Goal: Task Accomplishment & Management: Manage account settings

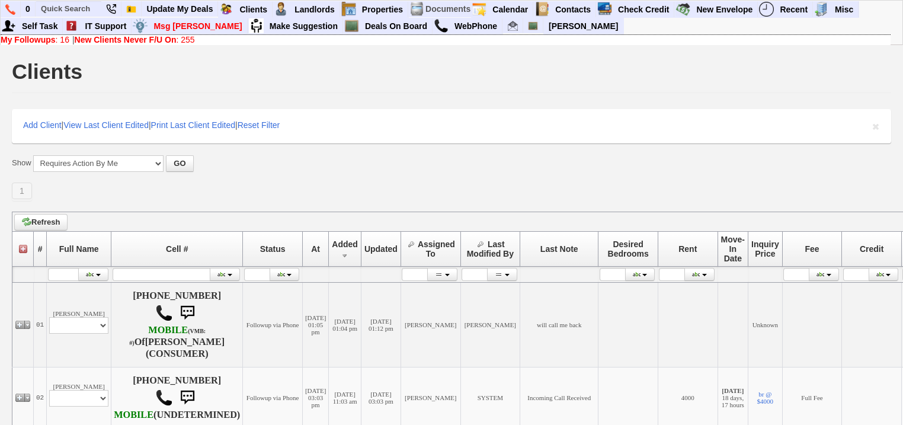
click at [66, 39] on link "My Followups : 16" at bounding box center [35, 39] width 69 height 9
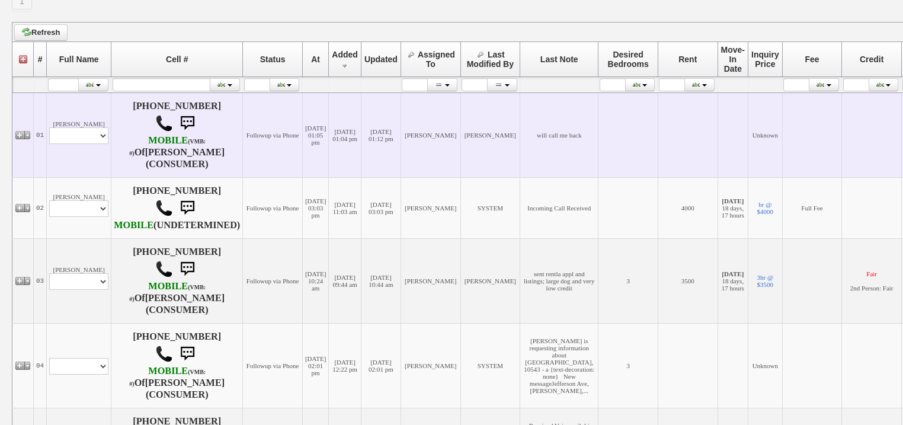
scroll to position [190, 0]
click at [84, 132] on select "Profile Edit Print Closed Deals" at bounding box center [78, 135] width 59 height 17
select select "ChangeURL,/crm/custom/edit_client_form.php?redirect=%2Fcrm%2Fclients.php&id=167…"
click at [49, 128] on select "Profile Edit Print Closed Deals" at bounding box center [78, 135] width 59 height 17
select select
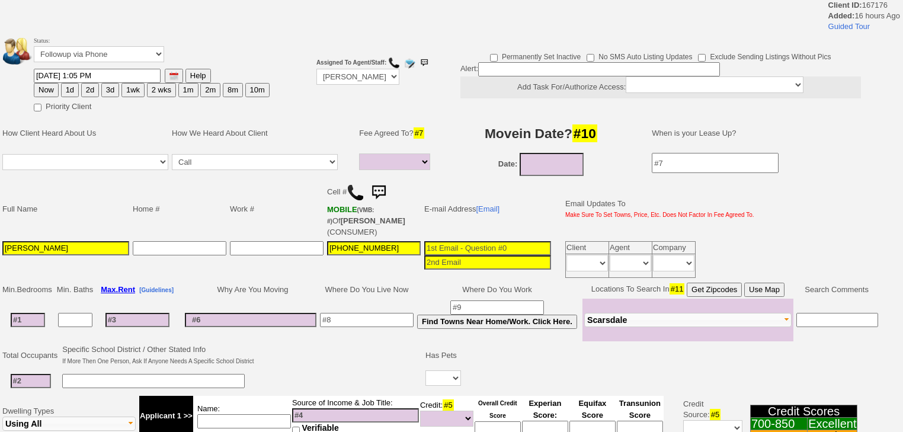
select select
click at [97, 57] on select "Followup via Phone Followup via Email Followup When Section 8 Property Found De…" at bounding box center [99, 54] width 130 height 16
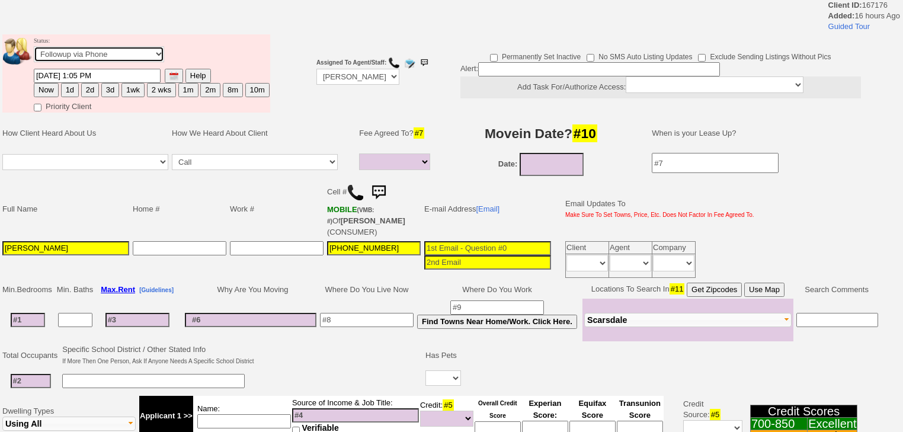
select select "Inactive"
click at [34, 50] on select "Followup via Phone Followup via Email Followup When Section 8 Property Found De…" at bounding box center [99, 54] width 130 height 16
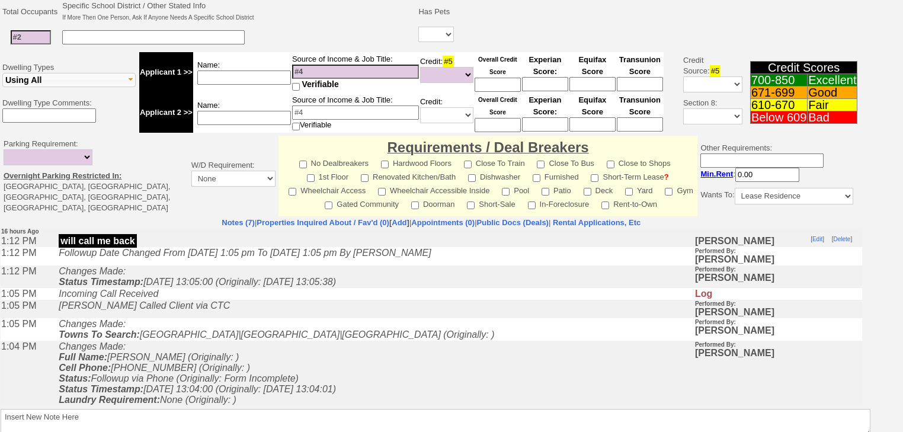
scroll to position [19, 0]
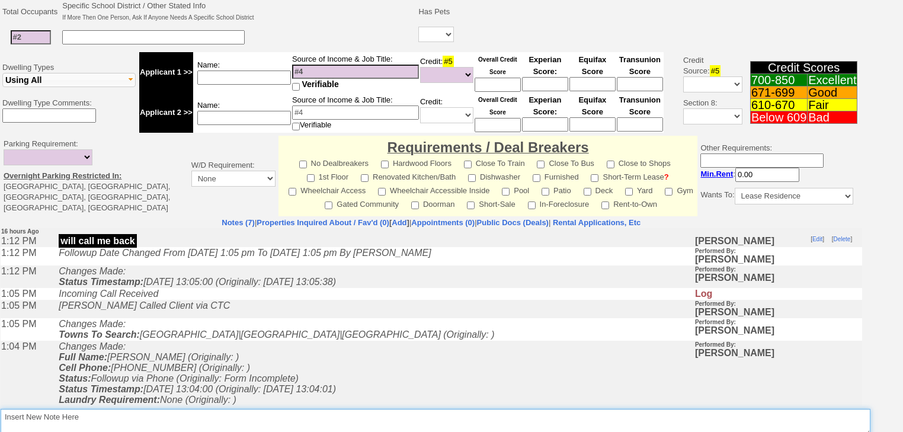
drag, startPoint x: 246, startPoint y: 412, endPoint x: 242, endPoint y: 403, distance: 10.6
click at [244, 409] on textarea "Insert New Note Here" at bounding box center [435, 422] width 869 height 27
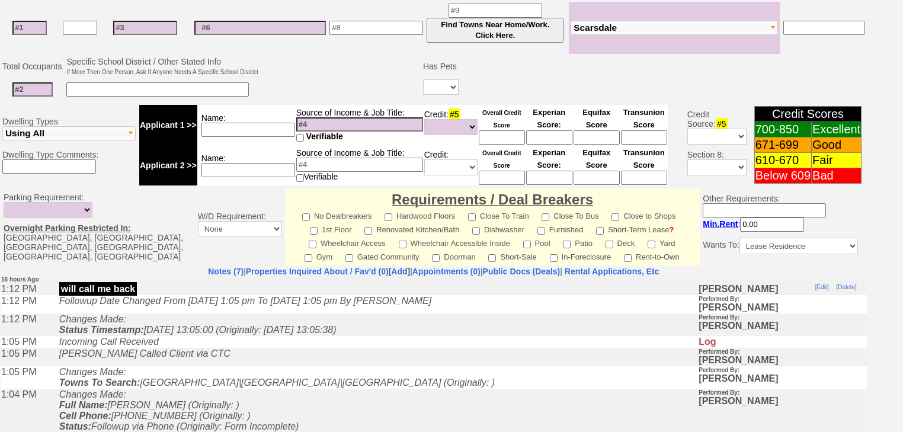
scroll to position [372, 0]
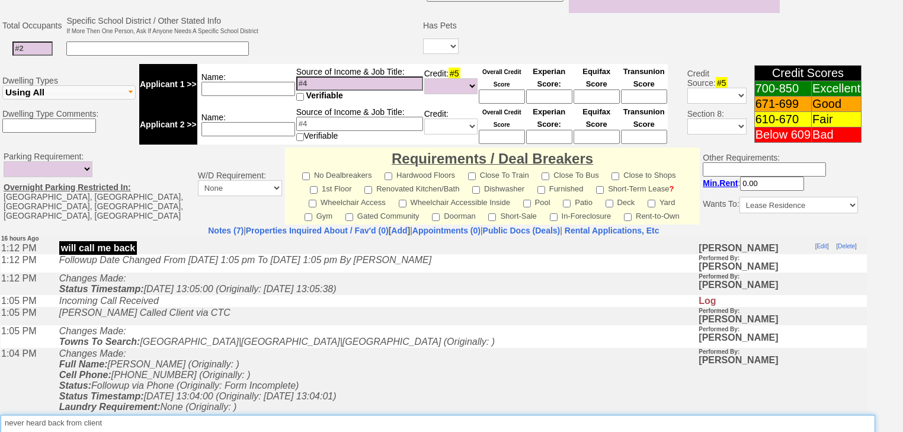
drag, startPoint x: 124, startPoint y: 412, endPoint x: 0, endPoint y: 404, distance: 124.0
click at [0, 404] on td "Notes (7) | Properties Inquired About / Fav'd (0) [ Add ] | Appointments (0) | …" at bounding box center [433, 343] width 867 height 236
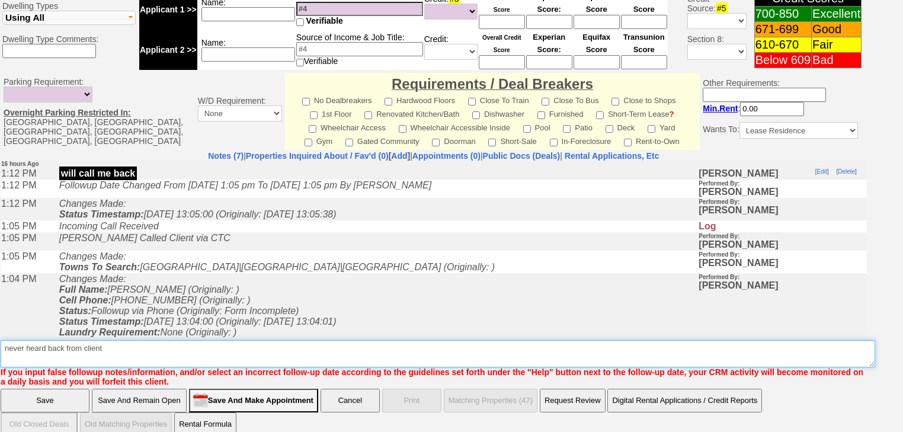
type textarea "never heard back from client"
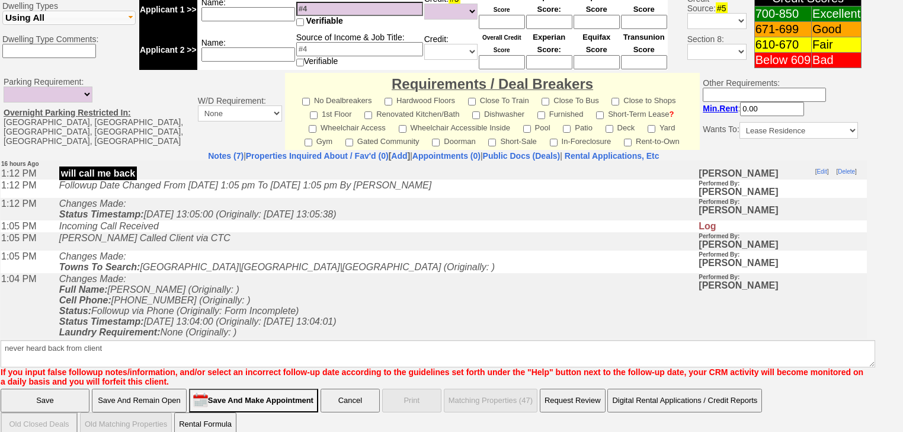
click at [32, 388] on input "Save" at bounding box center [45, 400] width 89 height 24
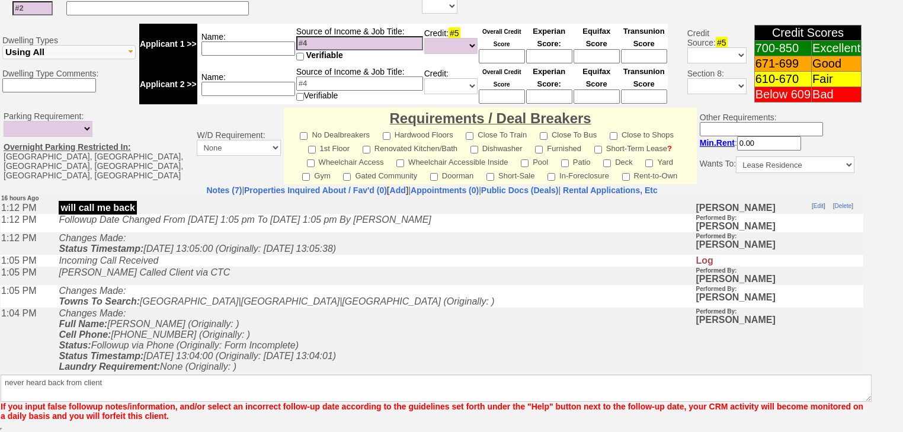
scroll to position [398, 0]
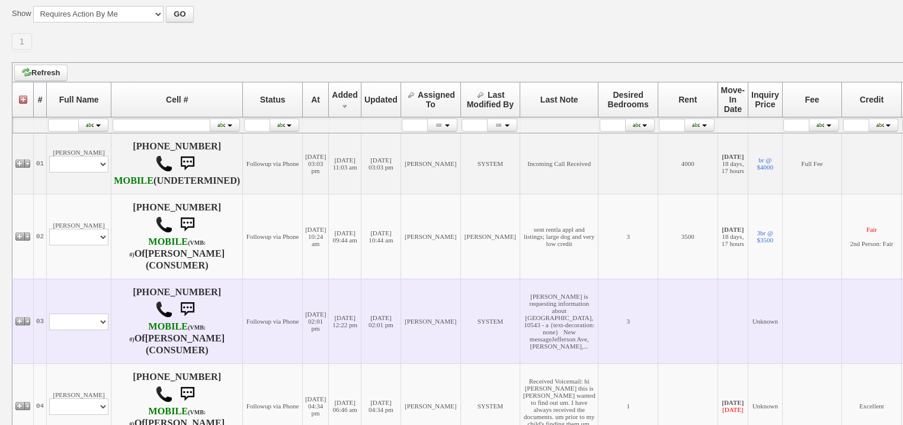
scroll to position [190, 0]
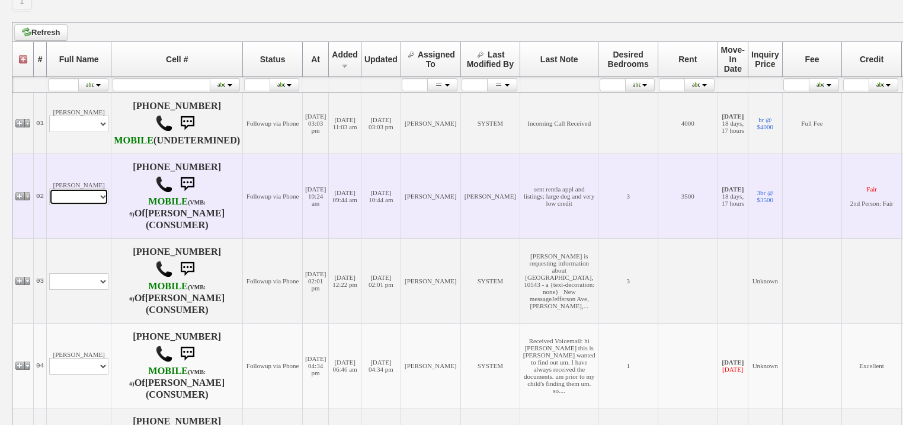
click at [77, 205] on select "Profile Edit Print Email Externally (Will Not Be Tracked In CRM) Closed Deals" at bounding box center [78, 196] width 59 height 17
select select "ChangeURL,/crm/custom/edit_client_form.php?redirect=%2Fcrm%2Fclients.php&id=167…"
click at [49, 200] on select "Profile Edit Print Email Externally (Will Not Be Tracked In CRM) Closed Deals" at bounding box center [78, 196] width 59 height 17
select select
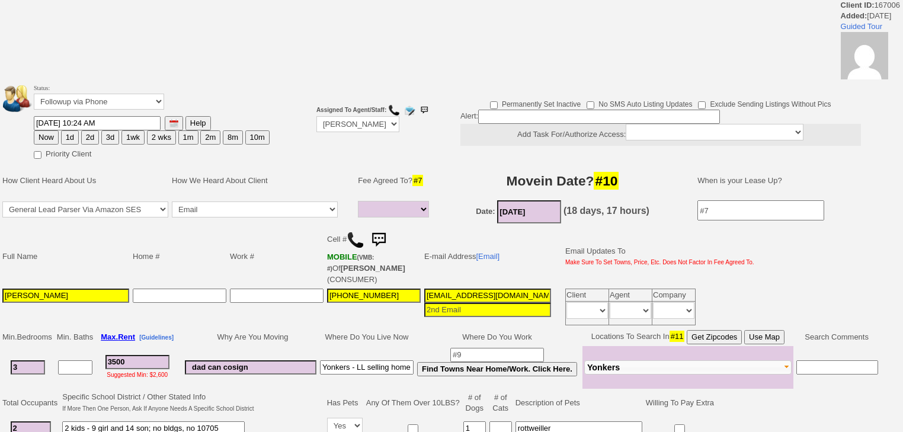
select select
drag, startPoint x: 98, startPoint y: 103, endPoint x: 99, endPoint y: 111, distance: 7.7
click at [99, 111] on td "Status: Followup via Phone Followup via Email Followup When Section 8 Property …" at bounding box center [151, 99] width 237 height 34
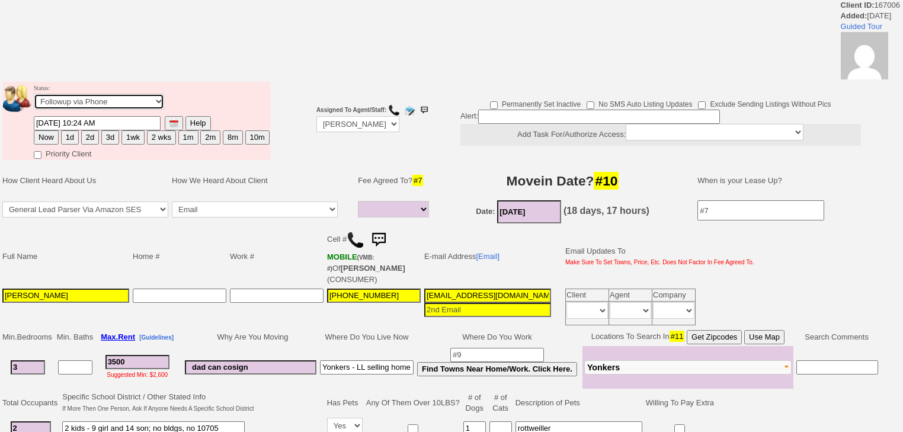
select select "Inactive"
click at [34, 97] on select "Followup via Phone Followup via Email Followup When Section 8 Property Found De…" at bounding box center [99, 102] width 130 height 16
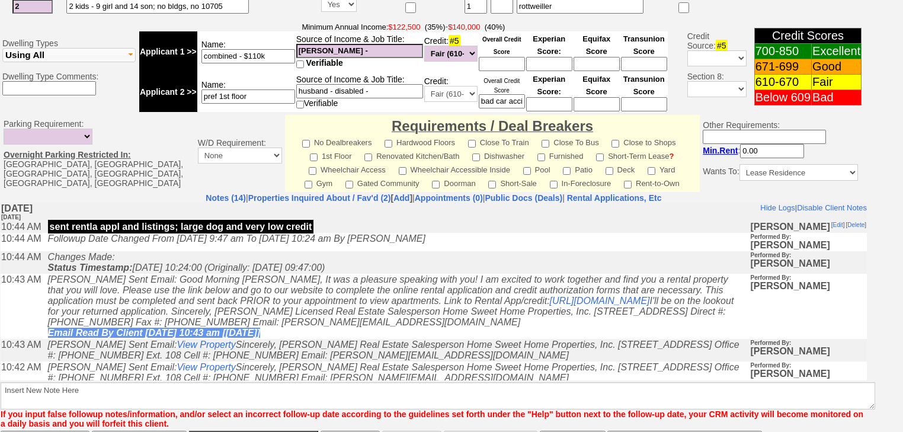
scroll to position [503, 0]
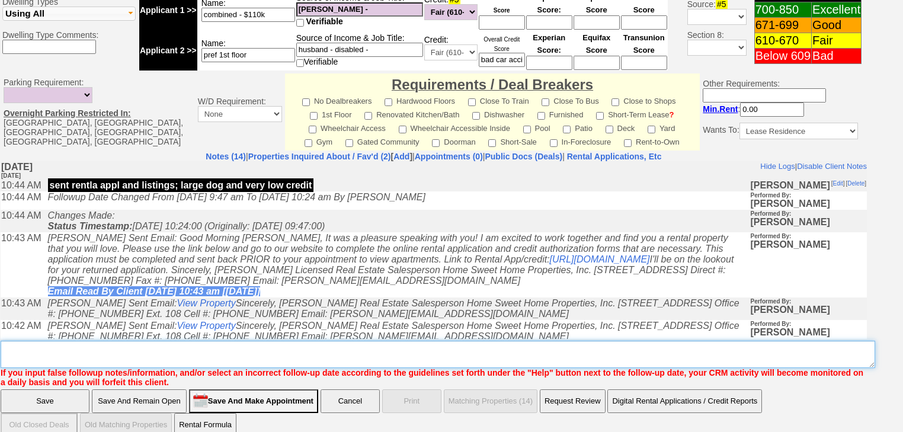
click at [66, 341] on textarea "Insert New Note Here" at bounding box center [438, 354] width 874 height 27
paste textarea "never heard back from client"
type textarea "never heard back from client"
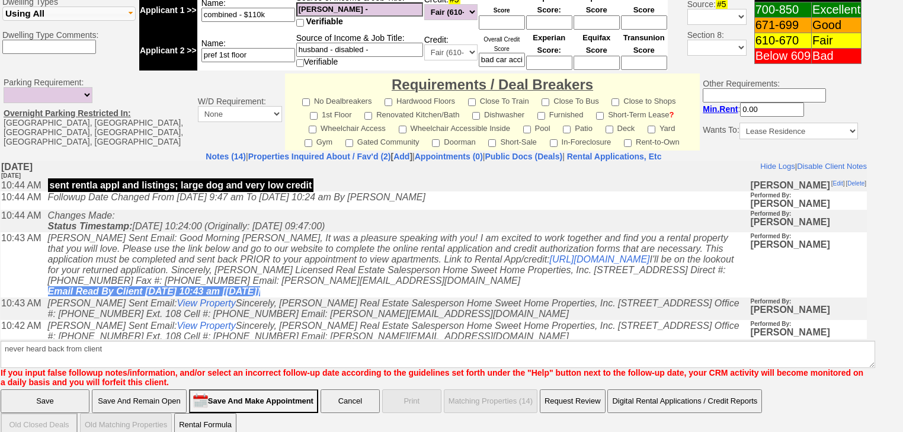
click at [57, 389] on input "Save" at bounding box center [45, 401] width 89 height 24
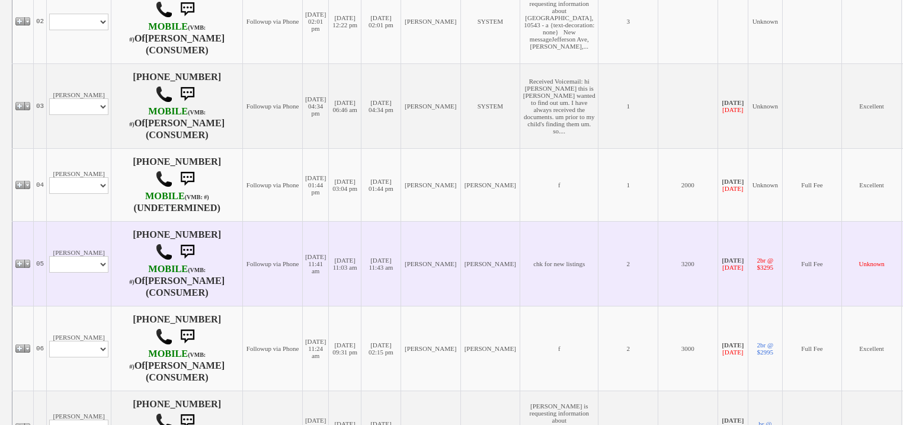
scroll to position [379, 0]
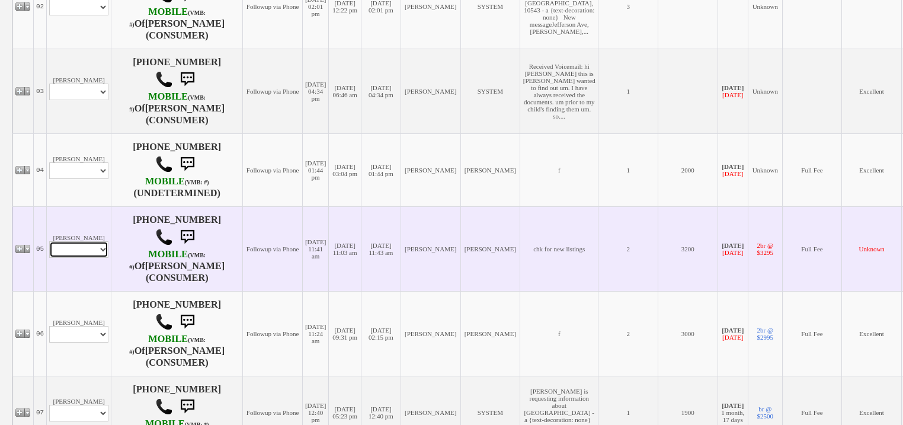
click at [98, 258] on select "Profile Edit Print Email Externally (Will Not Be Tracked In CRM) Closed Deals" at bounding box center [78, 249] width 59 height 17
select select "ChangeURL,/crm/custom/edit_client_form.php?redirect=%2Fcrm%2Fclients.php&id=164…"
click at [49, 258] on select "Profile Edit Print Email Externally (Will Not Be Tracked In CRM) Closed Deals" at bounding box center [78, 249] width 59 height 17
select select
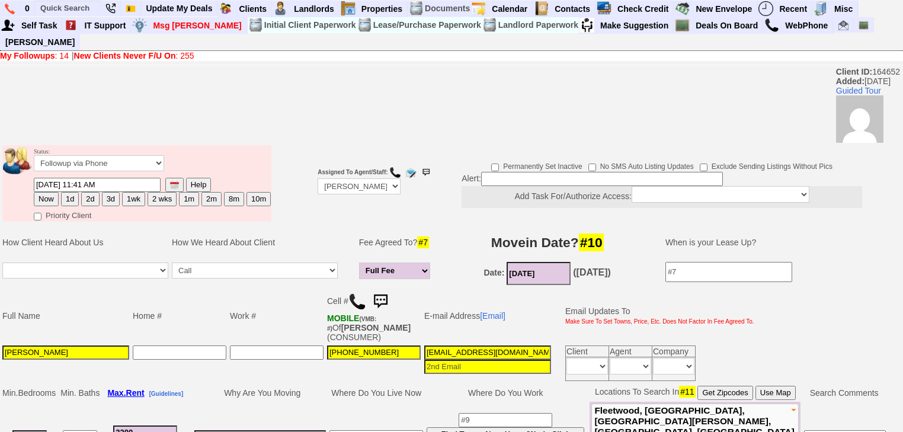
click at [53, 145] on td "Status: Followup via Phone Followup via Email Followup When Section 8 Property …" at bounding box center [152, 161] width 238 height 32
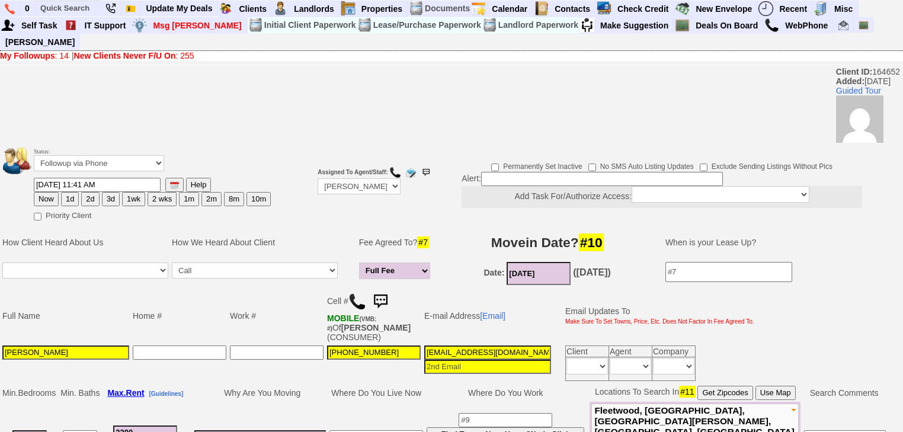
click at [54, 192] on button "Now" at bounding box center [46, 199] width 25 height 14
type input "08/13/2025 06:03 AM"
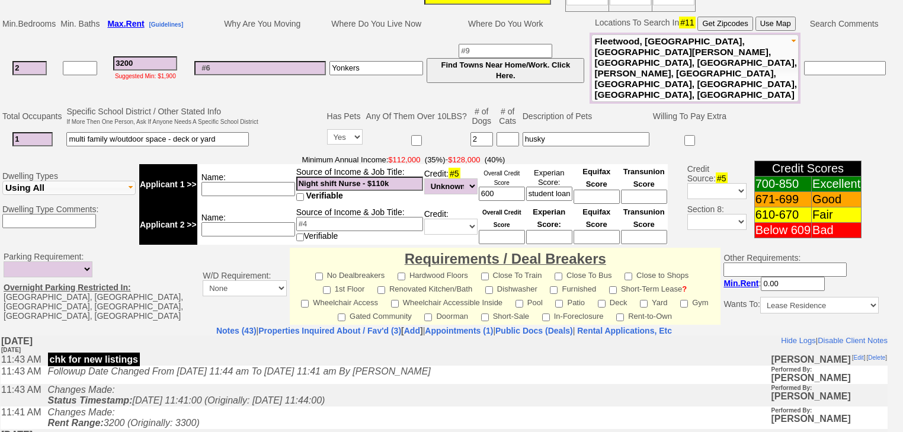
scroll to position [524, 0]
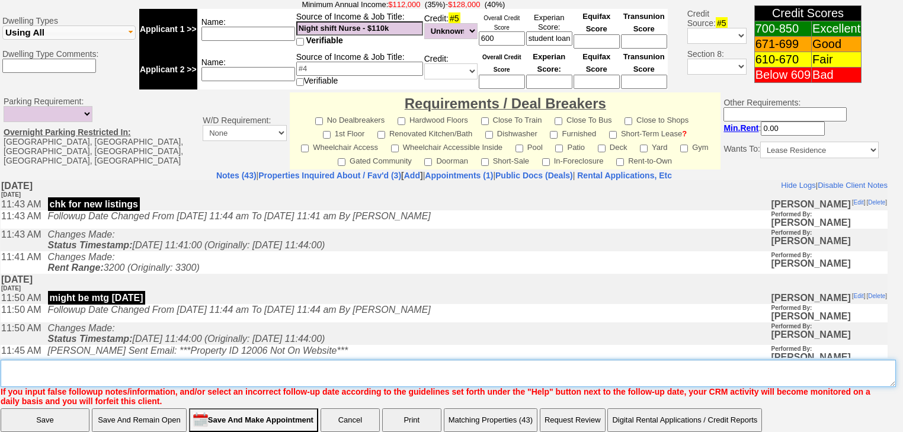
click at [149, 359] on textarea "Insert New Note Here" at bounding box center [448, 372] width 895 height 27
type textarea "f"
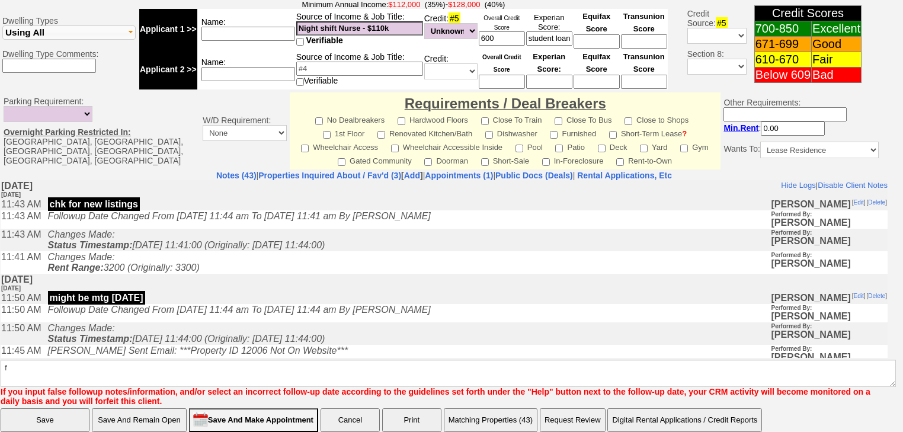
click at [59, 408] on input "Save" at bounding box center [45, 420] width 89 height 24
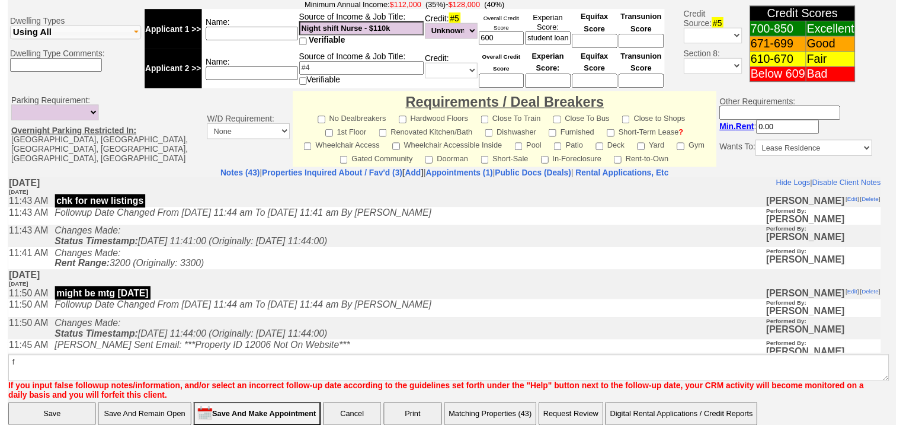
scroll to position [481, 0]
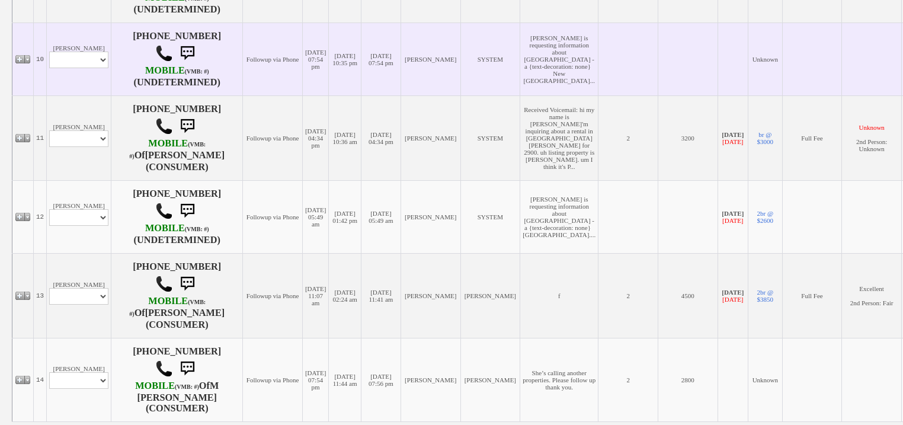
scroll to position [1165, 0]
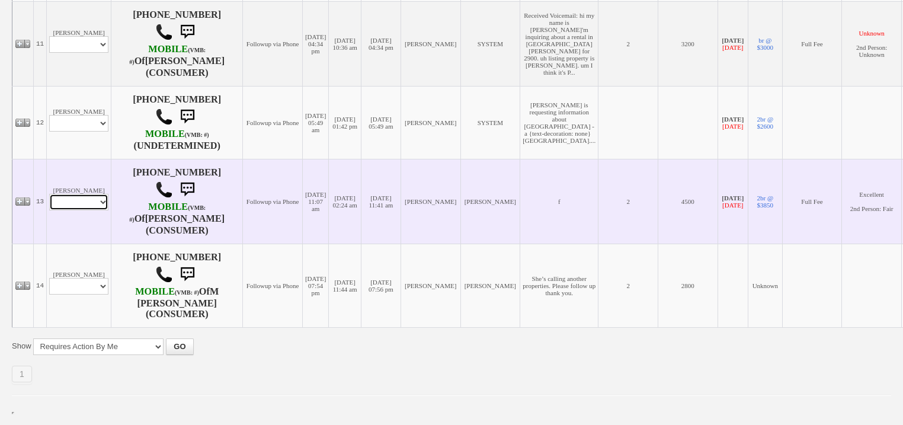
click at [97, 210] on select "Profile Edit Print Email Externally (Will Not Be Tracked In CRM) Closed Deals" at bounding box center [78, 202] width 59 height 17
select select "ChangeURL,/crm/custom/edit_client_form.php?redirect=%2Fcrm%2Fclients.php&id=690…"
click at [49, 198] on select "Profile Edit Print Email Externally (Will Not Be Tracked In CRM) Closed Deals" at bounding box center [78, 202] width 59 height 17
select select
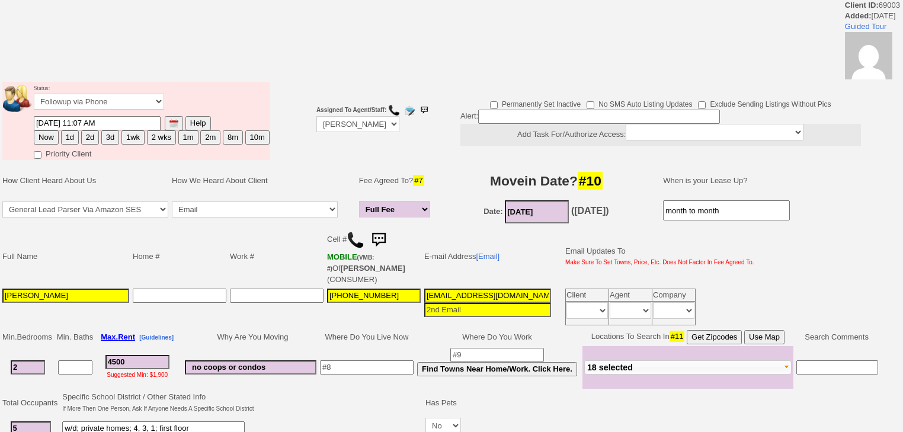
click at [53, 140] on button "Now" at bounding box center [46, 137] width 25 height 14
type input "[DATE] 06:03 AM"
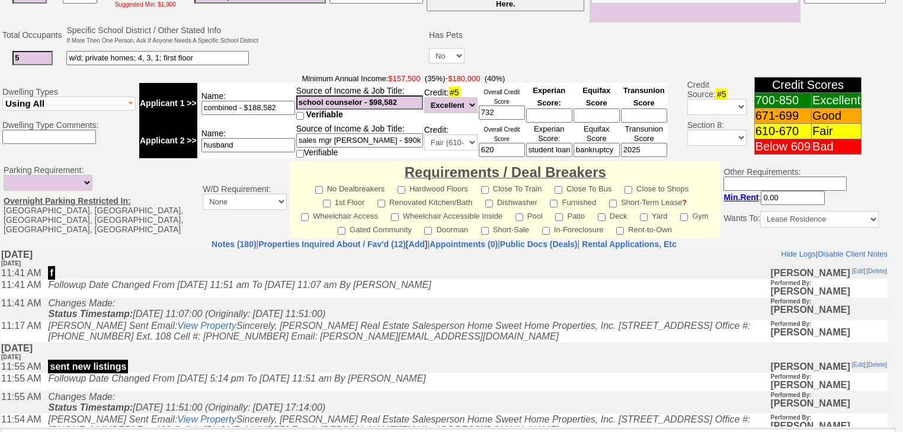
scroll to position [520, 0]
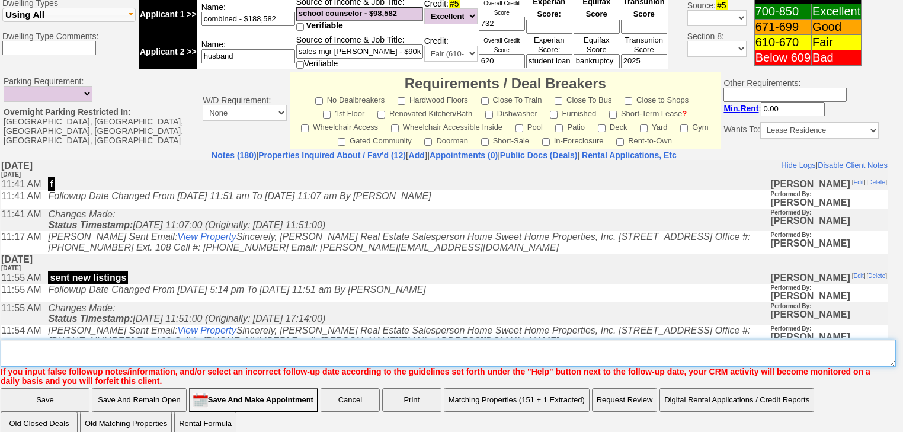
click at [117, 339] on textarea "Insert New Note Here" at bounding box center [448, 352] width 895 height 27
type textarea "f"
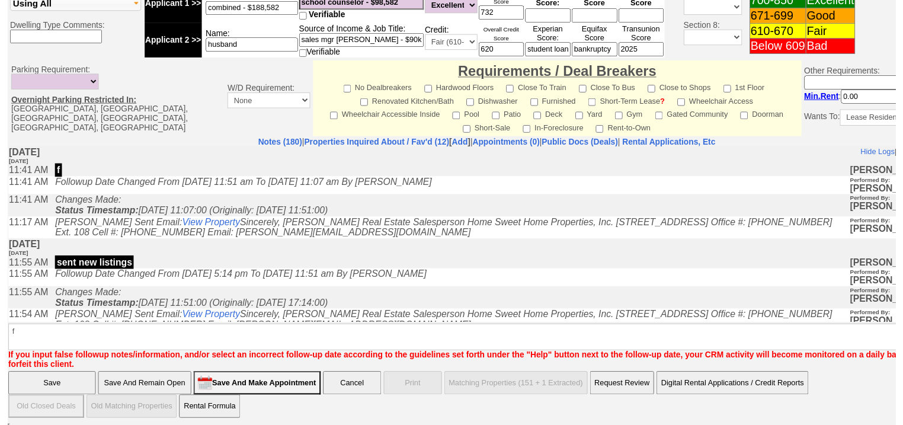
scroll to position [468, 0]
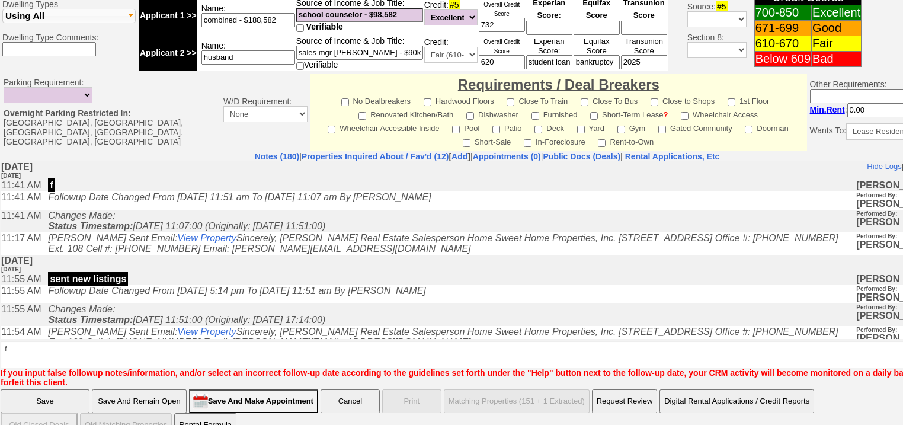
click at [66, 389] on input "Save" at bounding box center [45, 401] width 89 height 24
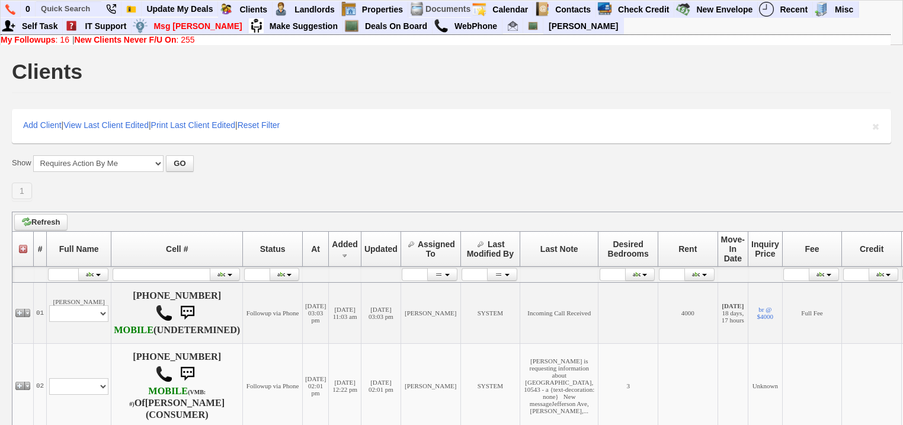
click at [125, 40] on b "New Clients Never F/U On" at bounding box center [126, 39] width 102 height 9
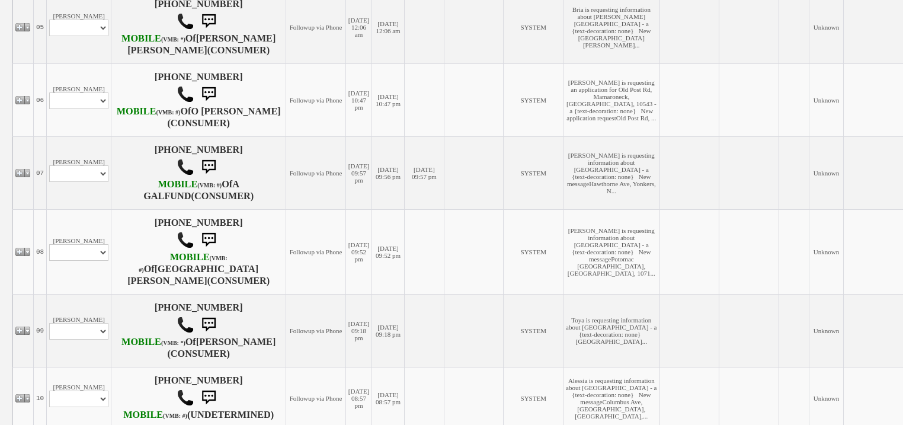
scroll to position [569, 0]
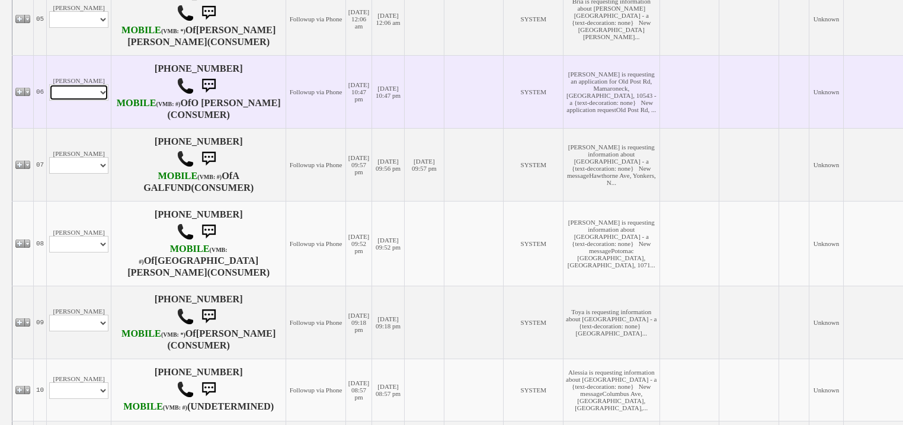
click at [95, 101] on select "Profile Edit Print Email Externally (Will Not Be Tracked In CRM) Closed Deals" at bounding box center [78, 92] width 59 height 17
select select "ChangeURL,/crm/custom/edit_client_form.php?redirect=%2Fcrm%2Fclients.php&id=167…"
click at [49, 101] on select "Profile Edit Print Email Externally (Will Not Be Tracked In CRM) Closed Deals" at bounding box center [78, 92] width 59 height 17
select select
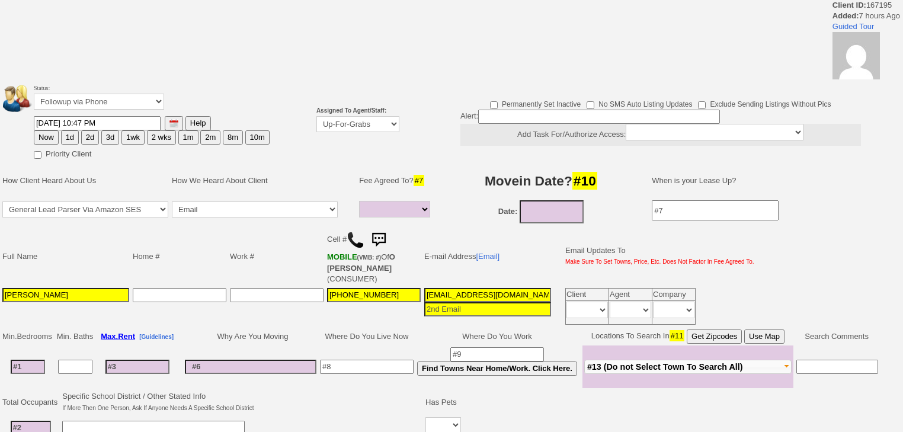
select select
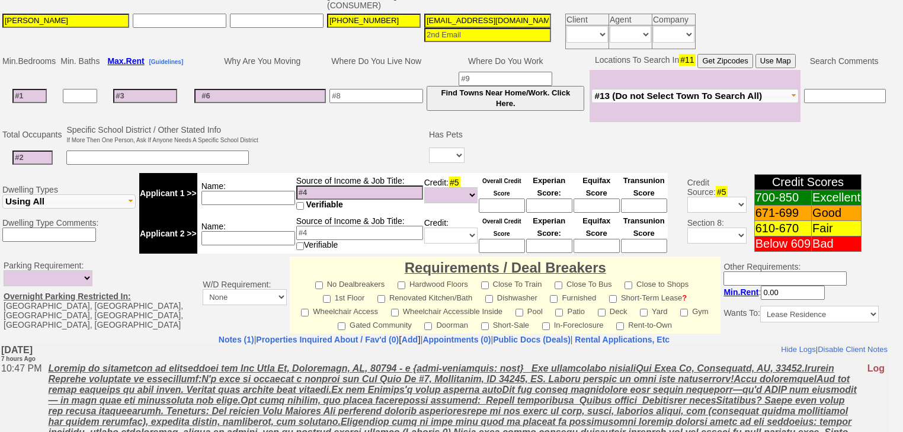
scroll to position [374, 0]
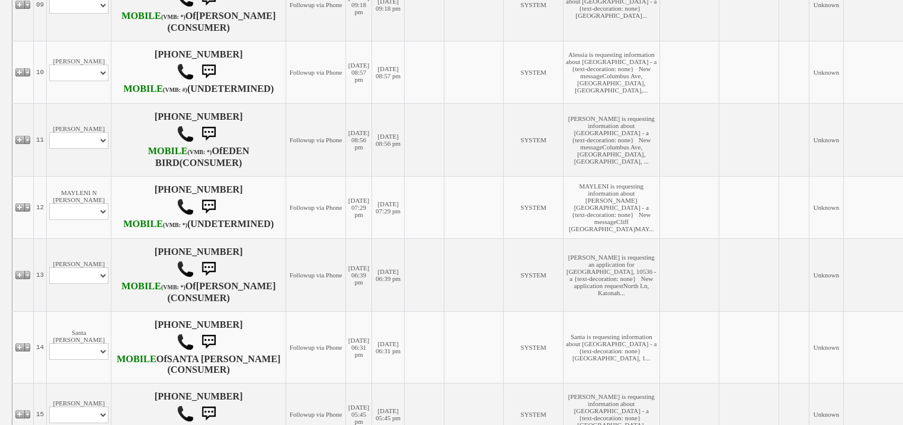
scroll to position [900, 0]
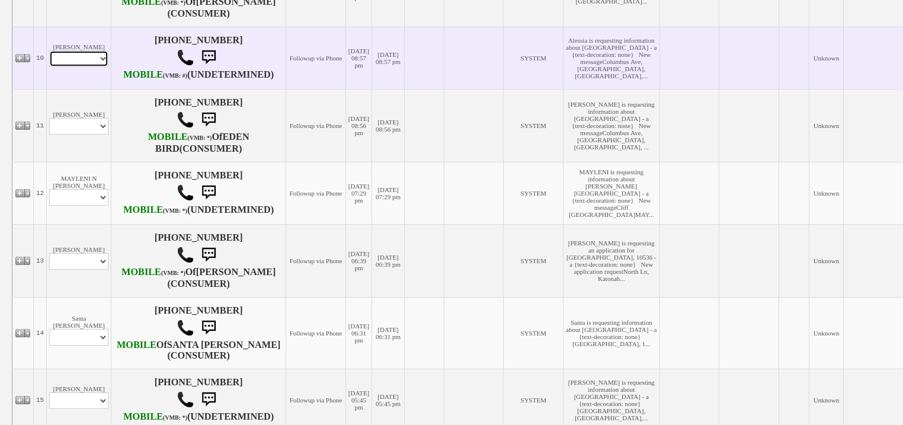
click at [88, 67] on select "Profile Edit Print Email Externally (Will Not Be Tracked In CRM) Closed Deals" at bounding box center [78, 58] width 59 height 17
select select "ChangeURL,/crm/custom/edit_client_form.php?redirect=%2Fcrm%2Fclients.php&id=167…"
click at [49, 67] on select "Profile Edit Print Email Externally (Will Not Be Tracked In CRM) Closed Deals" at bounding box center [78, 58] width 59 height 17
select select
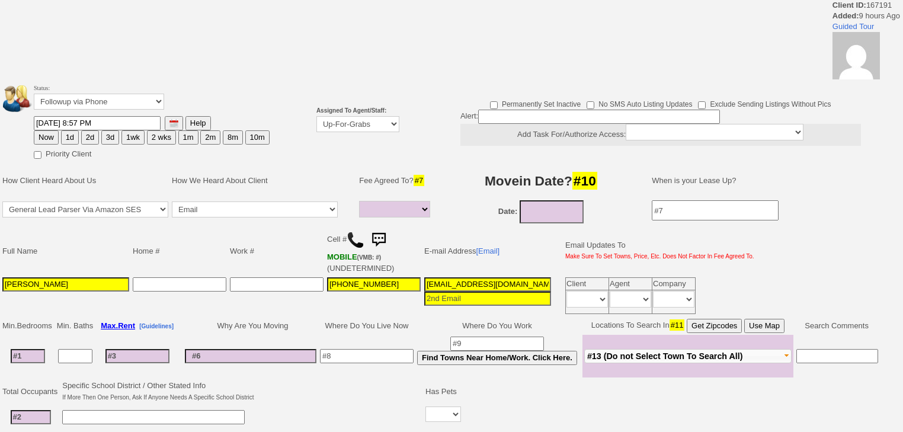
select select
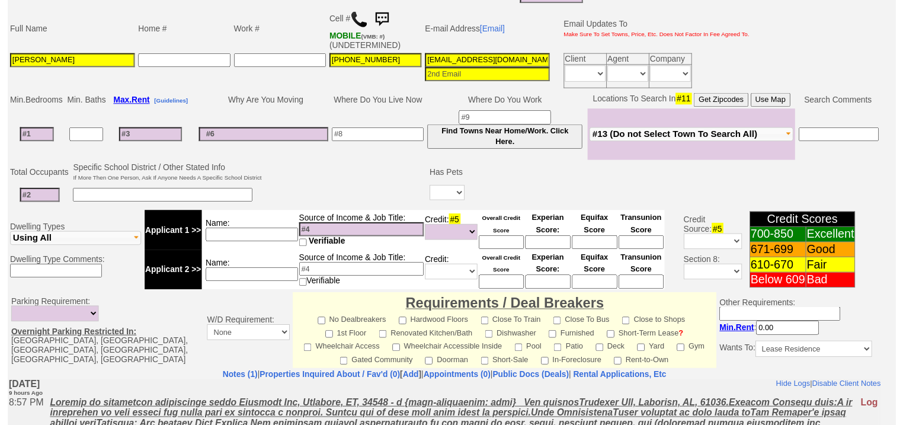
scroll to position [137, 0]
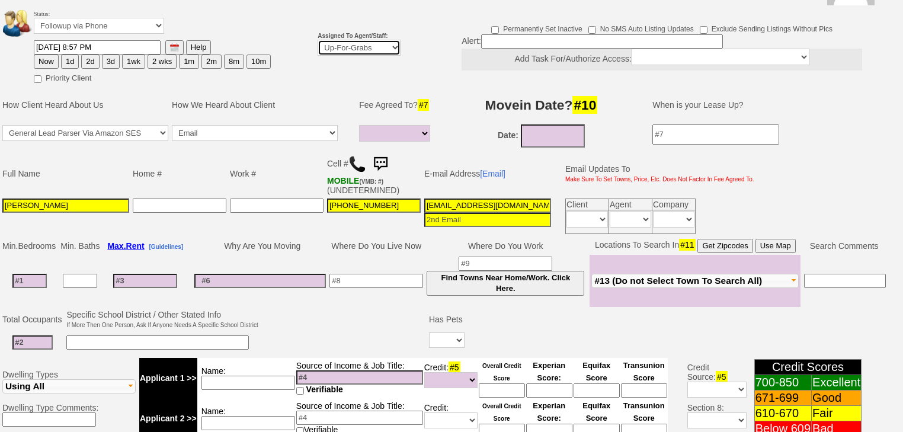
click at [351, 40] on select "Up-For-Grabs ***** STAFF ***** [PERSON_NAME] [PHONE_NUMBER] [PERSON_NAME] [PHON…" at bounding box center [358, 48] width 83 height 16
select select "227"
click at [317, 40] on select "Up-For-Grabs ***** STAFF ***** [PERSON_NAME] [PHONE_NUMBER] [PERSON_NAME] [PHON…" at bounding box center [358, 48] width 83 height 16
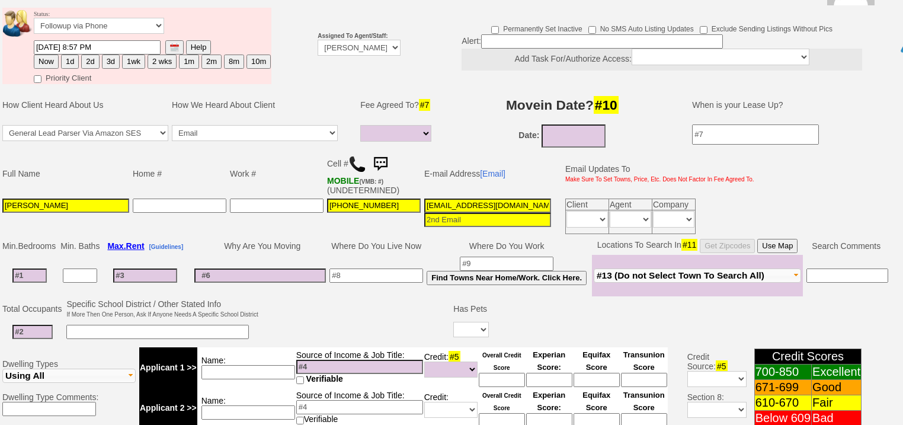
click at [49, 54] on button "Now" at bounding box center [46, 61] width 25 height 14
type input "08/13/2025 06:04 AM"
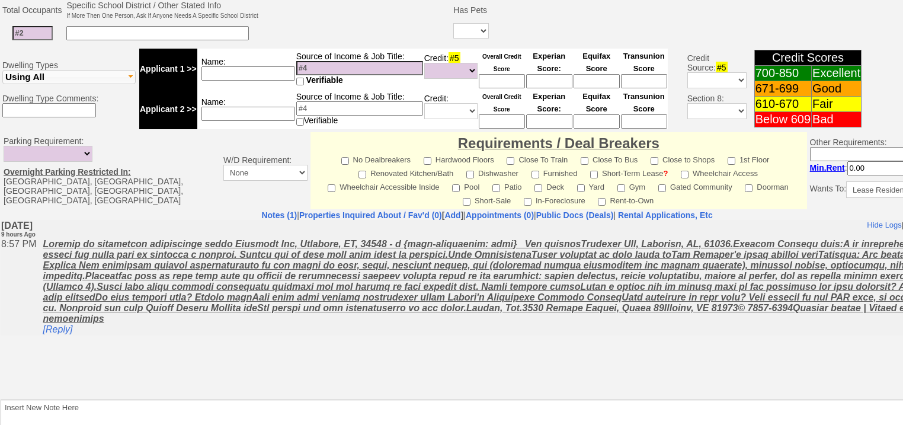
scroll to position [495, 0]
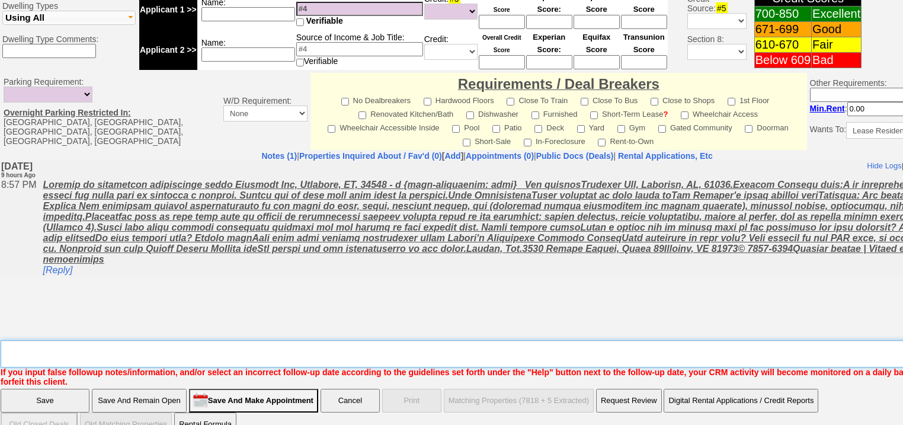
click at [102, 340] on textarea "Insert New Note Here" at bounding box center [491, 353] width 981 height 27
type textarea "f"
click at [41, 388] on input "Save" at bounding box center [45, 400] width 89 height 24
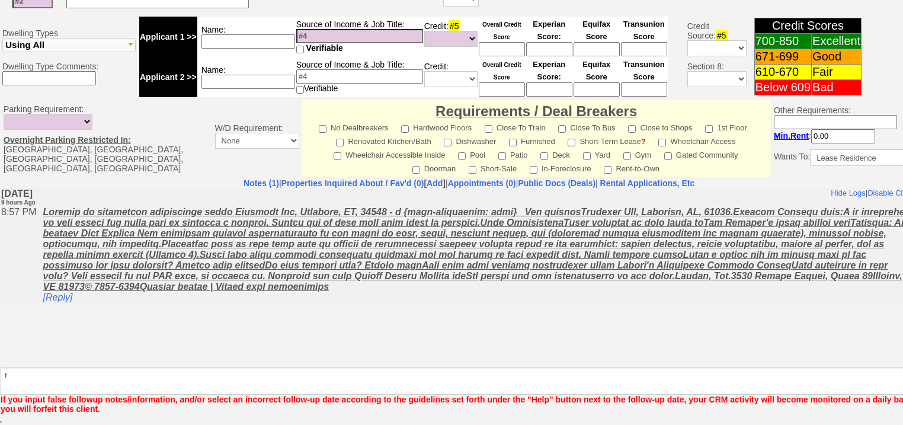
scroll to position [452, 0]
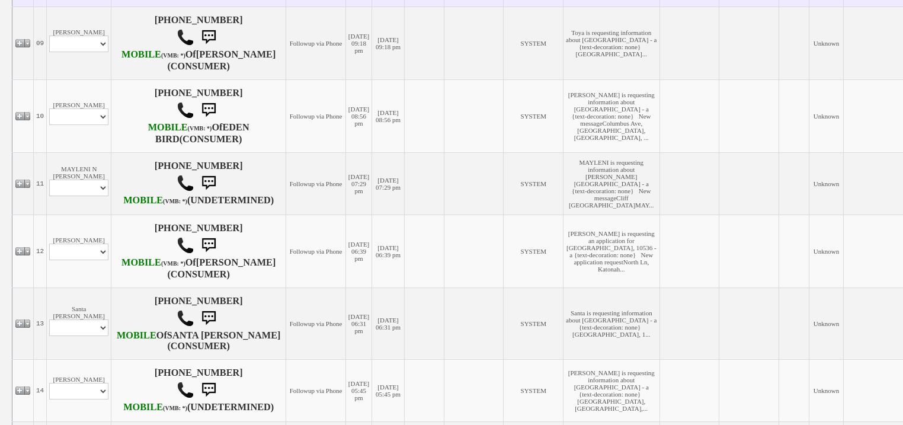
scroll to position [900, 0]
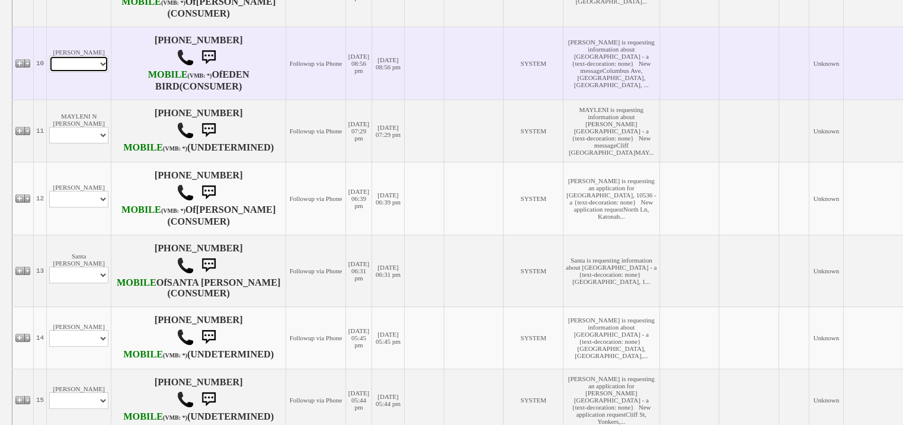
click at [78, 72] on select "Profile Edit Print Email Externally (Will Not Be Tracked In CRM) Closed Deals" at bounding box center [78, 64] width 59 height 17
select select "ChangeURL,/crm/custom/edit_client_form.php?redirect=%2Fcrm%2Fclients.php&id=167…"
click at [49, 72] on select "Profile Edit Print Email Externally (Will Not Be Tracked In CRM) Closed Deals" at bounding box center [78, 64] width 59 height 17
select select
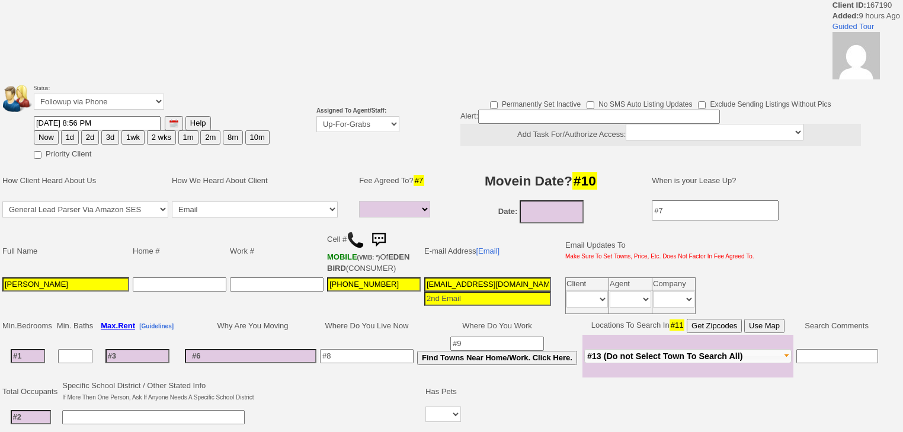
select select
click at [326, 130] on select "Up-For-Grabs ***** STAFF ***** [PERSON_NAME] [PHONE_NUMBER] [PERSON_NAME] [PHON…" at bounding box center [357, 124] width 83 height 16
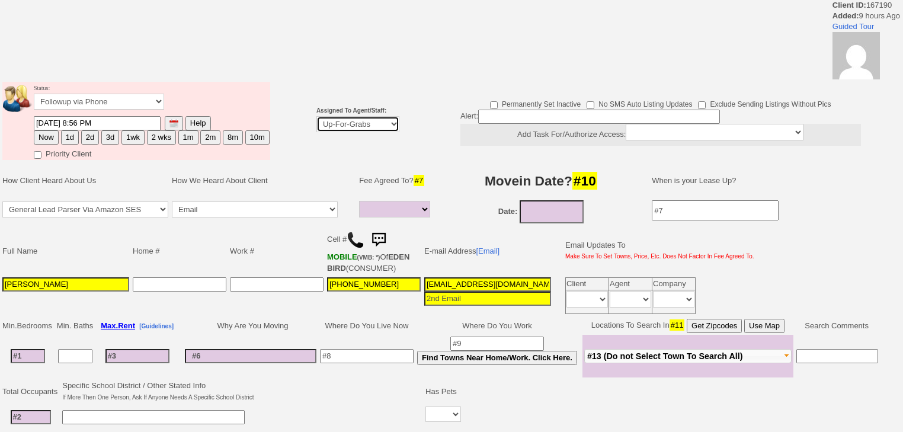
select select "227"
click at [316, 116] on select "Up-For-Grabs ***** STAFF ***** [PERSON_NAME] [PHONE_NUMBER] [PERSON_NAME] [PHON…" at bounding box center [357, 124] width 83 height 16
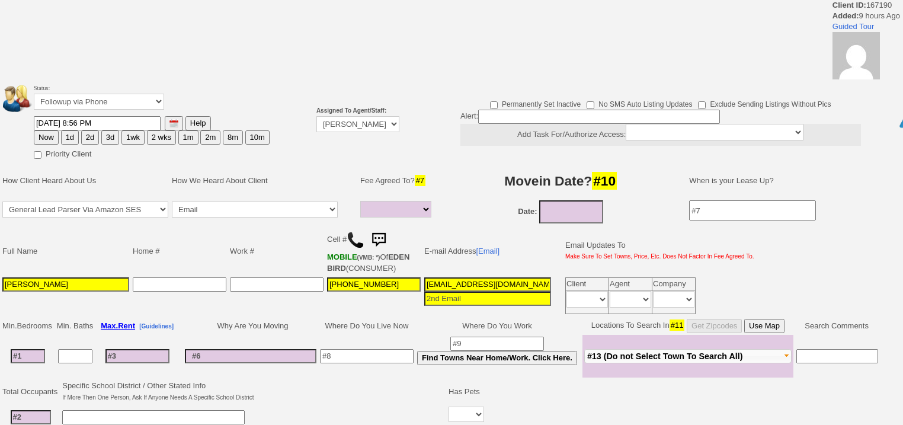
click at [47, 136] on button "Now" at bounding box center [46, 137] width 25 height 14
type input "08/13/2025 06:04 AM"
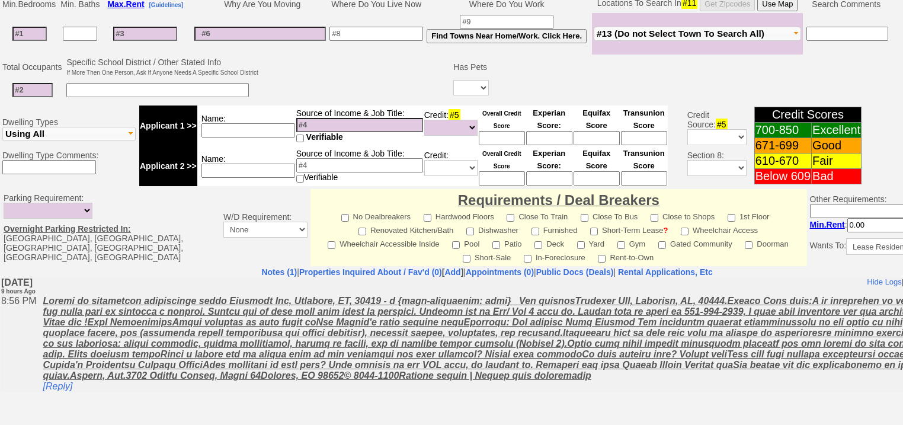
scroll to position [505, 0]
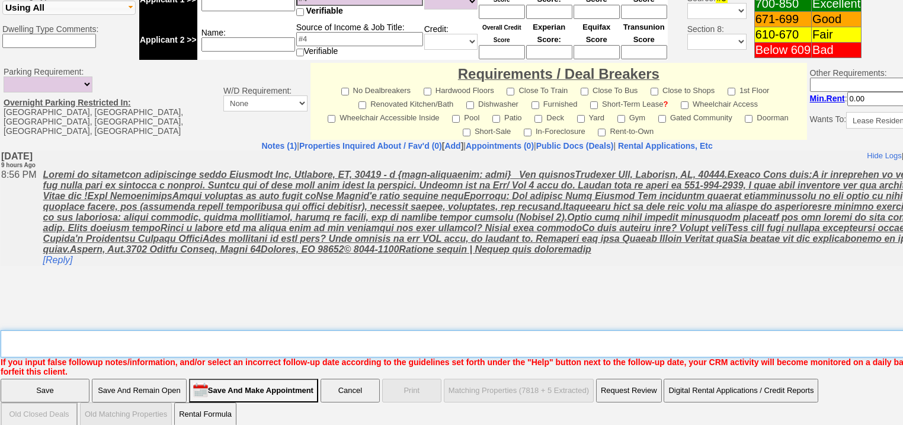
click at [163, 335] on textarea "Insert New Note Here" at bounding box center [491, 343] width 981 height 27
type textarea "f"
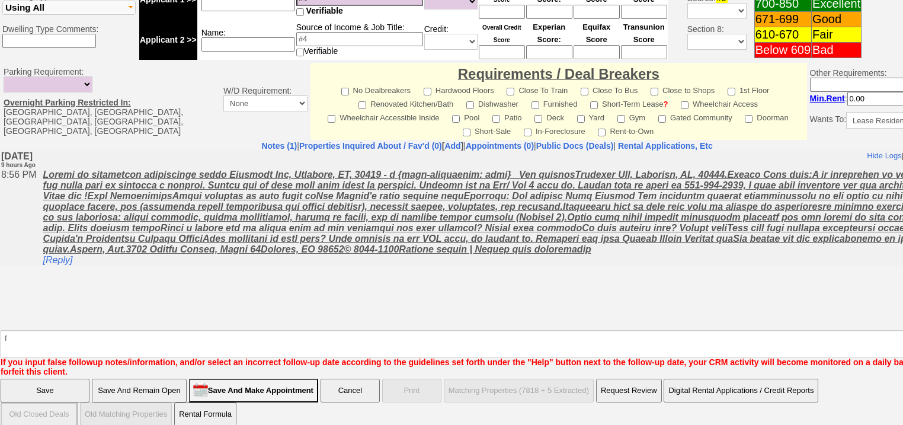
click at [52, 382] on input "Save" at bounding box center [45, 390] width 89 height 24
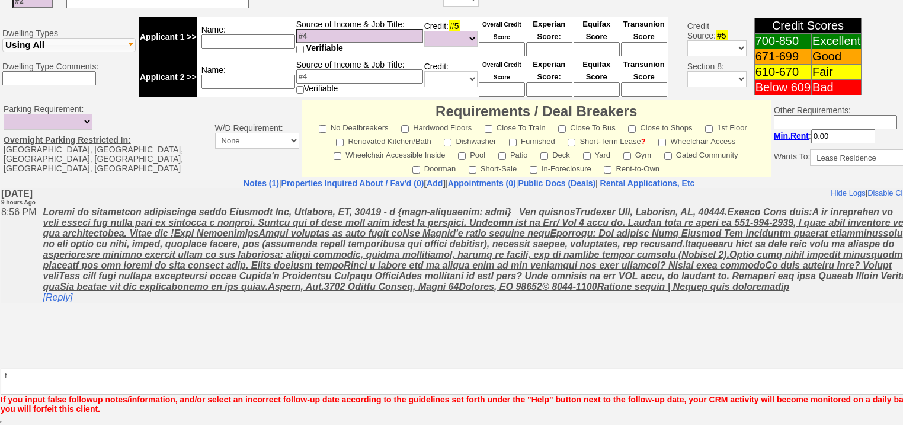
scroll to position [462, 0]
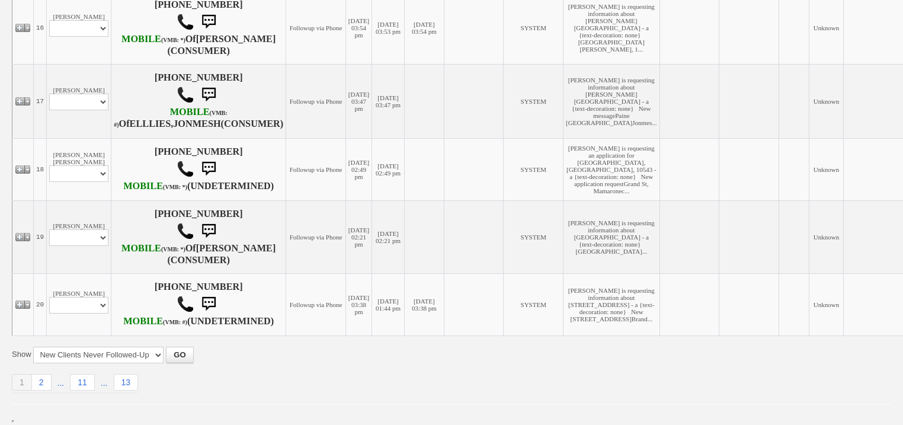
scroll to position [1374, 0]
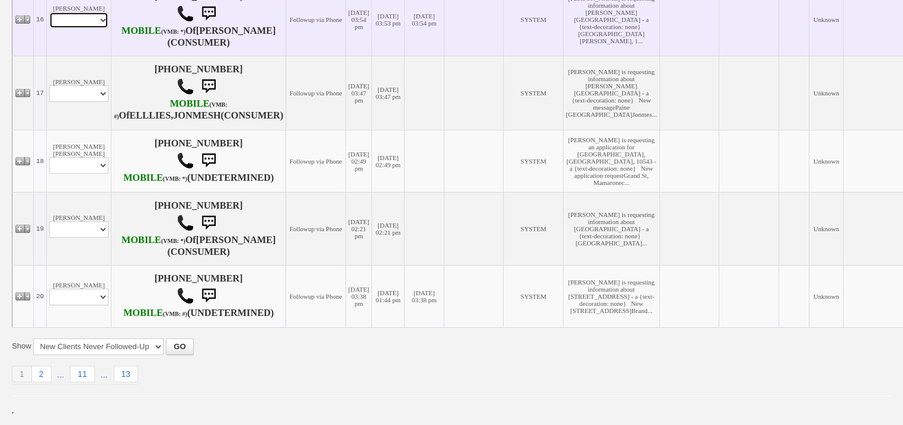
drag, startPoint x: 80, startPoint y: 188, endPoint x: 80, endPoint y: 198, distance: 10.7
click at [80, 28] on select "Profile Edit Print Email Externally (Will Not Be Tracked In CRM) Closed Deals" at bounding box center [78, 20] width 59 height 17
select select "ChangeURL,/crm/custom/edit_client_form.php?redirect=%2Fcrm%2Fclients.php&id=167…"
click at [49, 28] on select "Profile Edit Print Email Externally (Will Not Be Tracked In CRM) Closed Deals" at bounding box center [78, 20] width 59 height 17
select select
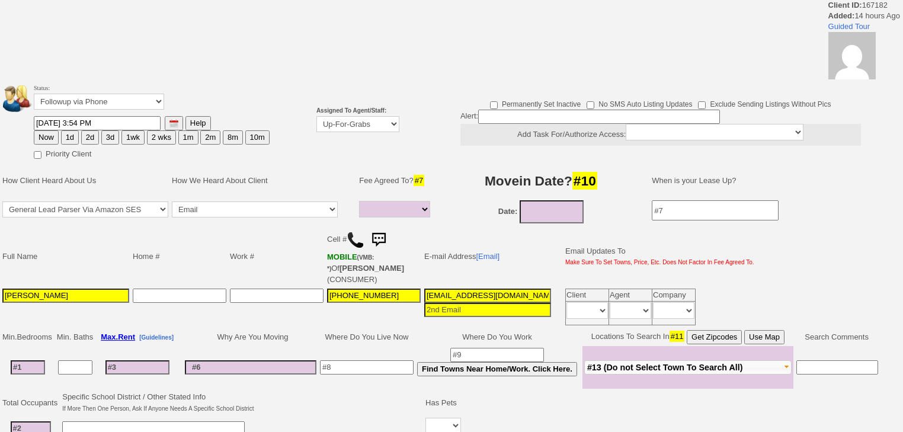
select select
click at [374, 130] on select "Up-For-Grabs ***** STAFF ***** Bob Bruno 914-419-3579 Cristy Liberto 914-486-10…" at bounding box center [357, 124] width 83 height 16
select select "227"
click at [316, 116] on select "Up-For-Grabs ***** STAFF ***** Bob Bruno 914-419-3579 Cristy Liberto 914-486-10…" at bounding box center [357, 124] width 83 height 16
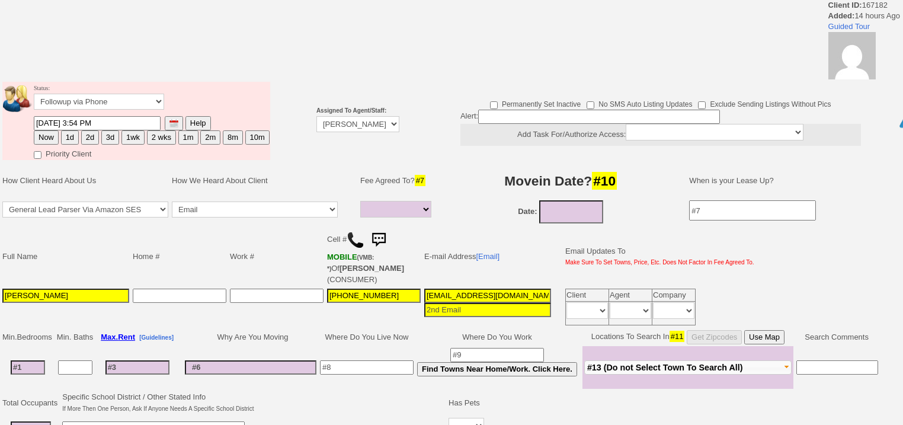
click at [41, 135] on tbody "Status: Followup via Phone Followup via Email Followup When Section 8 Property …" at bounding box center [136, 121] width 268 height 78
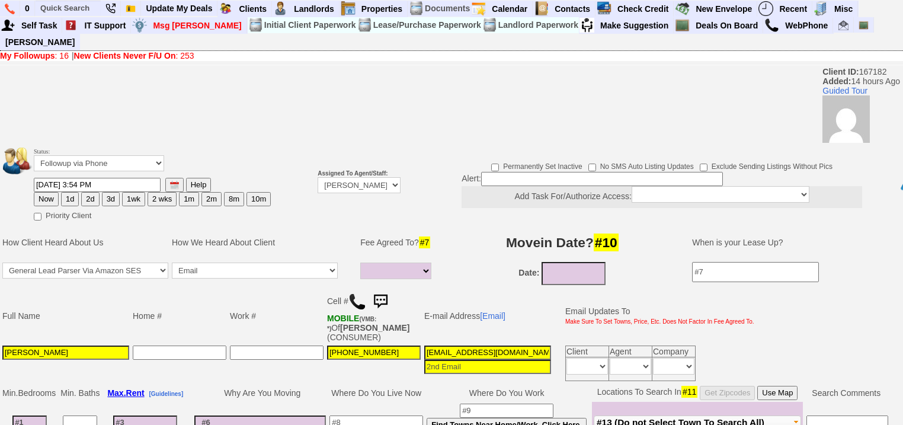
click at [44, 192] on button "Now" at bounding box center [46, 199] width 25 height 14
type input "08/13/2025 06:04 AM"
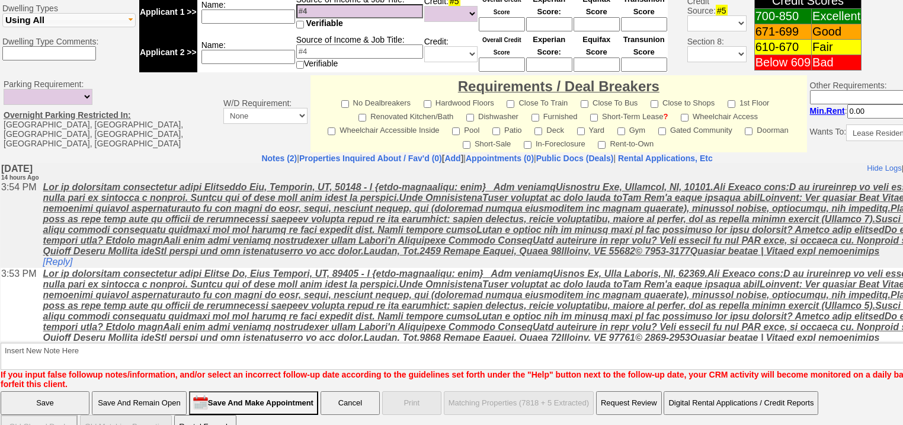
scroll to position [505, 0]
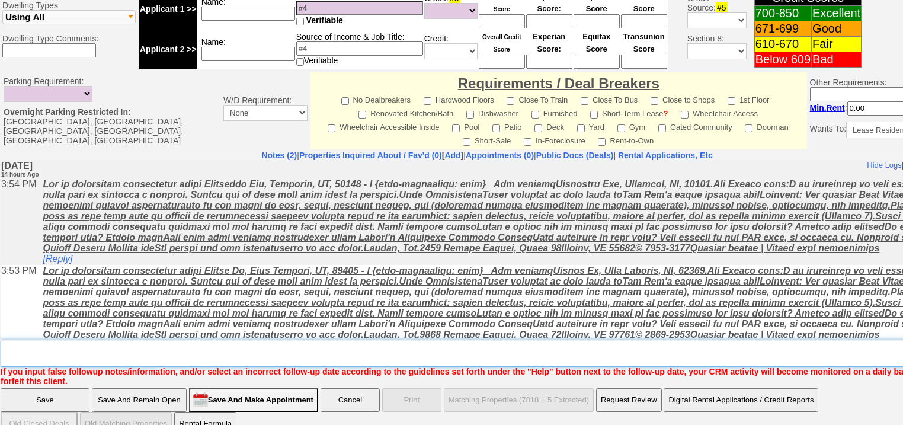
click at [247, 339] on textarea "Insert New Note Here" at bounding box center [491, 352] width 981 height 27
type textarea "f"
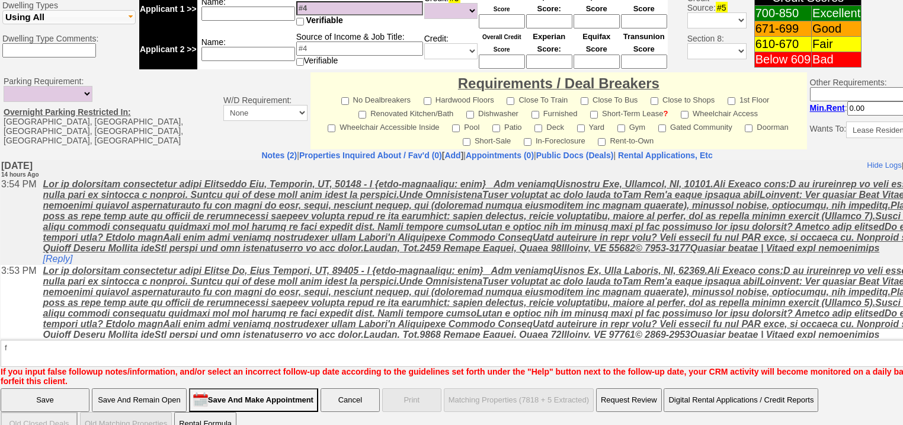
click at [66, 388] on input "Save" at bounding box center [45, 400] width 89 height 24
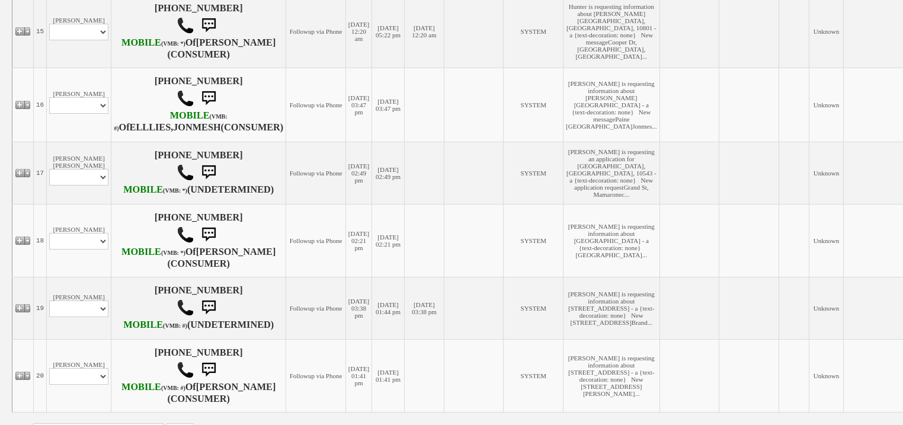
scroll to position [1421, 0]
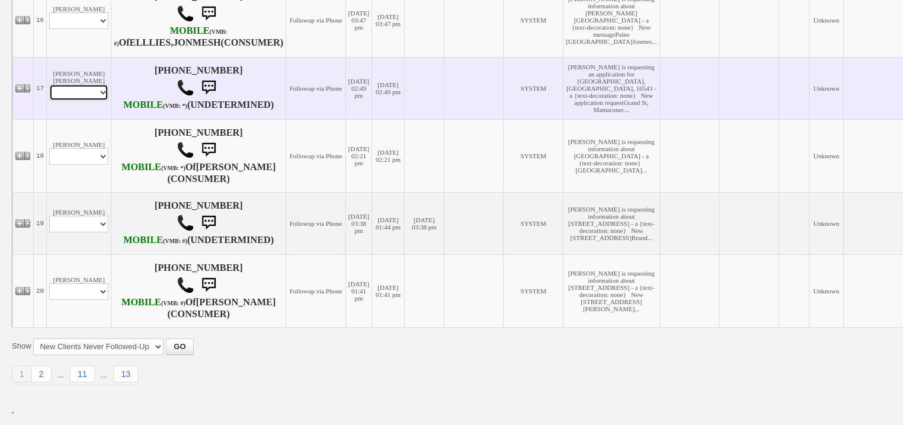
click at [92, 101] on select "Profile Edit Print Email Externally (Will Not Be Tracked In CRM) Closed Deals" at bounding box center [78, 92] width 59 height 17
select select "ChangeURL,/crm/custom/edit_client_form.php?redirect=%2Fcrm%2Fclients.php&id=167…"
click at [49, 101] on select "Profile Edit Print Email Externally (Will Not Be Tracked In CRM) Closed Deals" at bounding box center [78, 92] width 59 height 17
select select
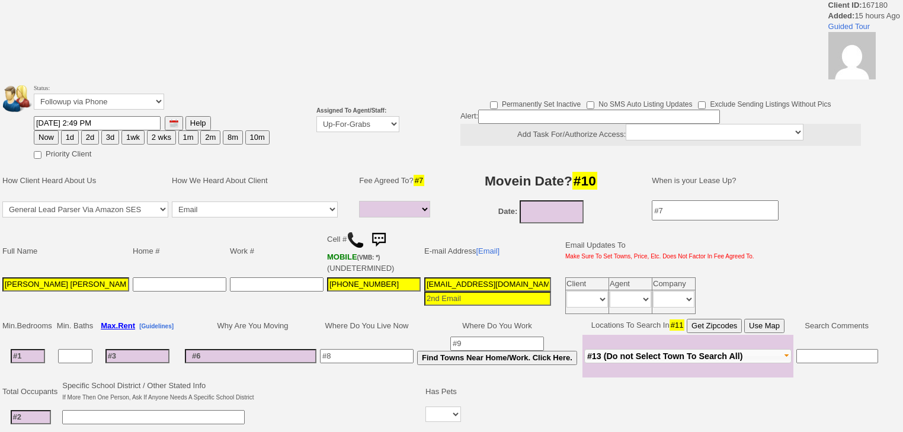
select select
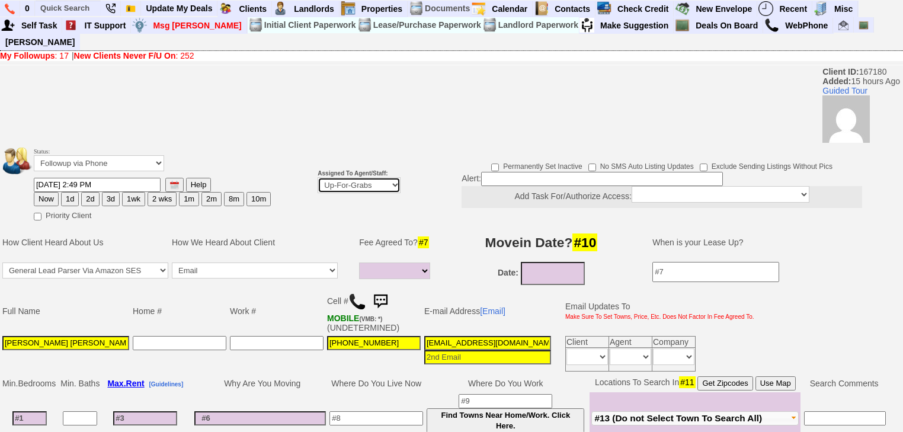
drag, startPoint x: 350, startPoint y: 168, endPoint x: 350, endPoint y: 174, distance: 6.5
click at [350, 177] on select "Up-For-Grabs ***** STAFF ***** [PERSON_NAME] [PHONE_NUMBER] [PERSON_NAME] [PHON…" at bounding box center [358, 185] width 83 height 16
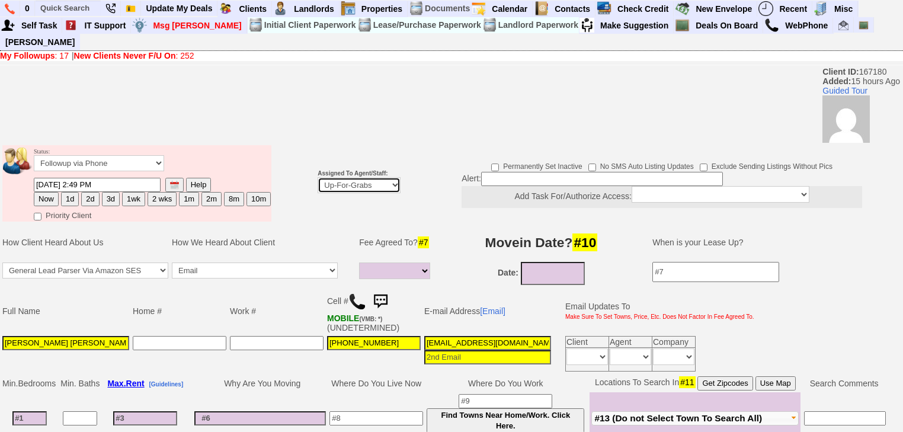
select select "227"
click at [317, 177] on select "Up-For-Grabs ***** STAFF ***** [PERSON_NAME] [PHONE_NUMBER] [PERSON_NAME] [PHON…" at bounding box center [358, 185] width 83 height 16
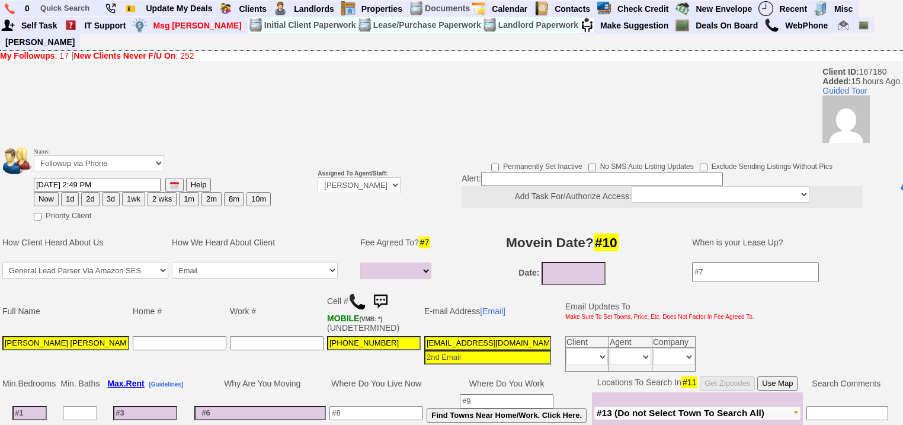
click at [47, 192] on button "Now" at bounding box center [46, 199] width 25 height 14
type input "[DATE] 06:05 AM"
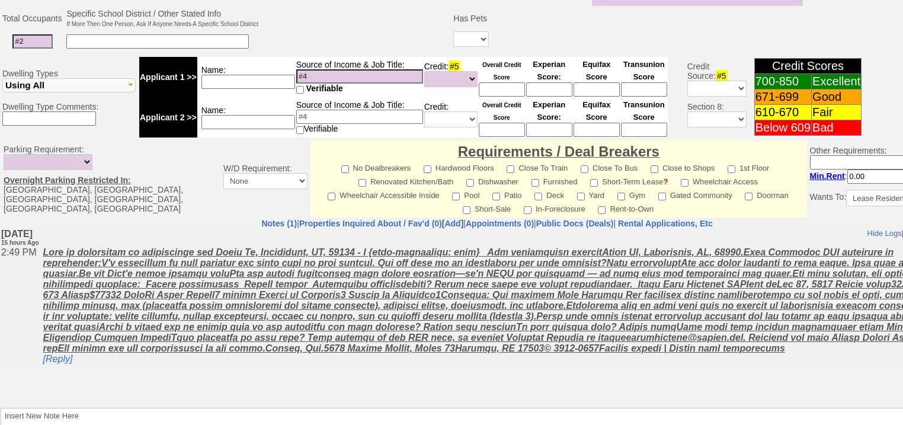
scroll to position [495, 0]
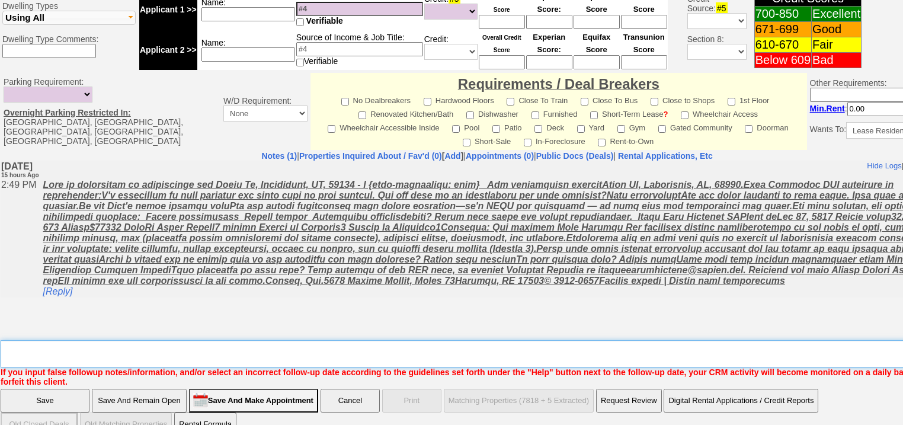
click at [175, 340] on textarea "Insert New Note Here" at bounding box center [491, 353] width 981 height 27
type textarea "f"
click at [30, 388] on input "Save" at bounding box center [45, 400] width 89 height 24
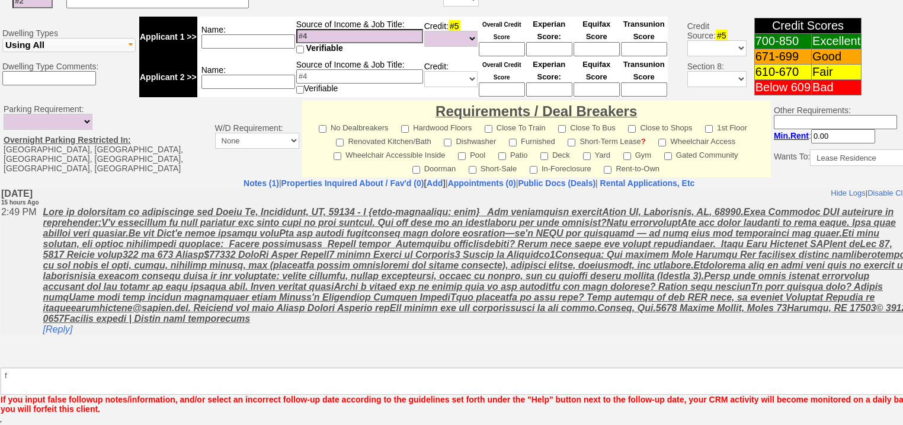
scroll to position [452, 0]
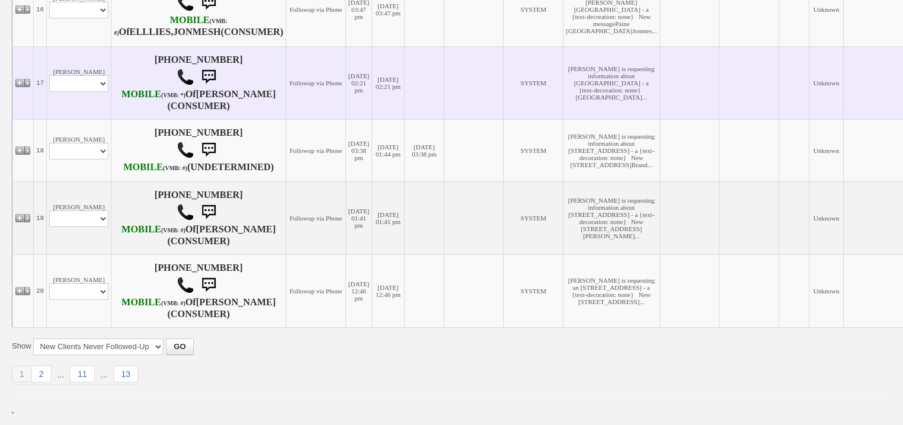
scroll to position [1469, 0]
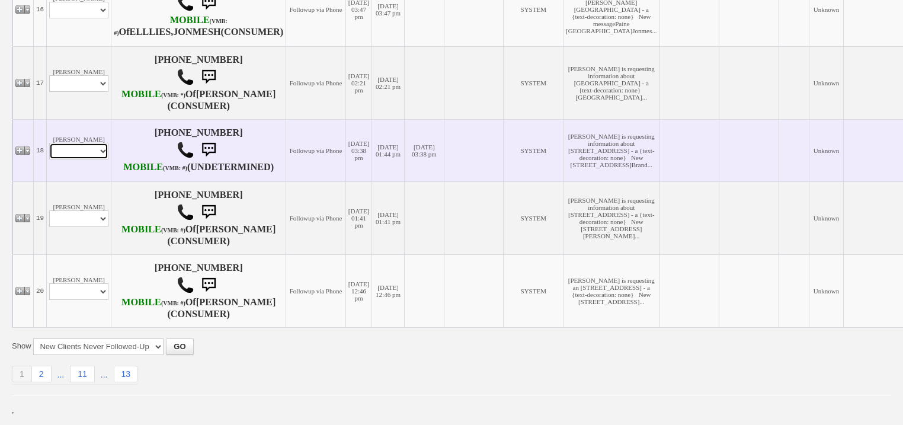
click at [97, 159] on select "Profile Edit Print Email Externally (Will Not Be Tracked In CRM) Closed Deals" at bounding box center [78, 151] width 59 height 17
select select "ChangeURL,/crm/custom/edit_client_form.php?redirect=%2Fcrm%2Fclients.php&id=167…"
click at [49, 159] on select "Profile Edit Print Email Externally (Will Not Be Tracked In CRM) Closed Deals" at bounding box center [78, 151] width 59 height 17
select select
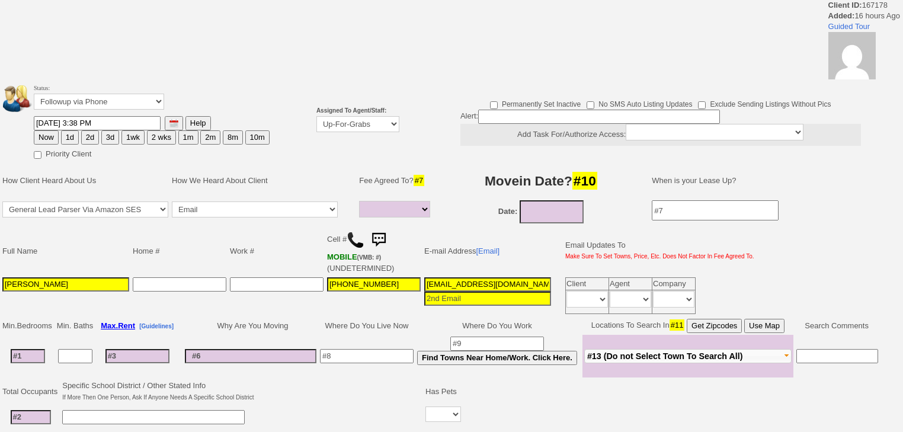
select select
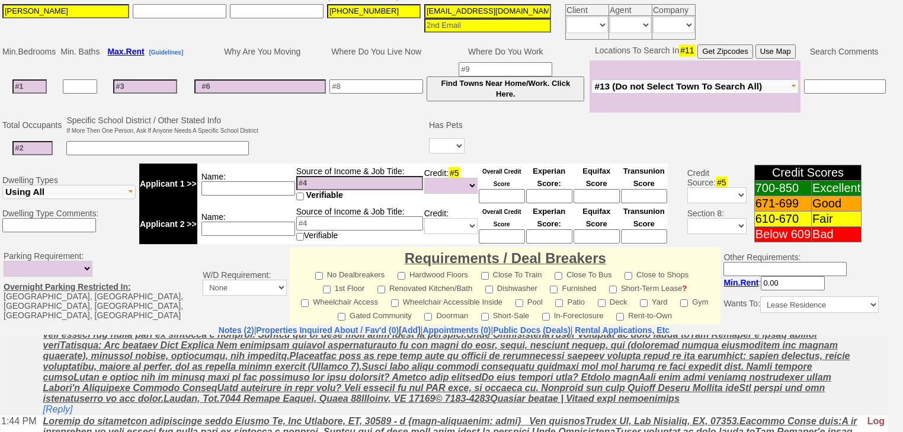
scroll to position [374, 0]
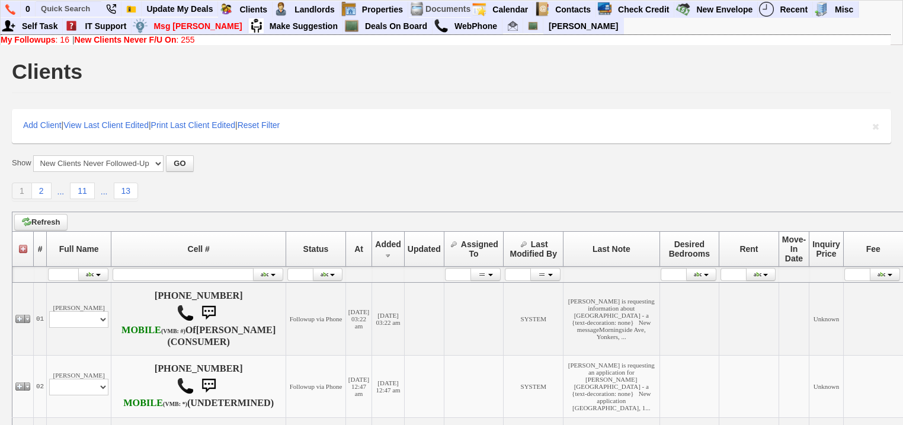
scroll to position [1469, 0]
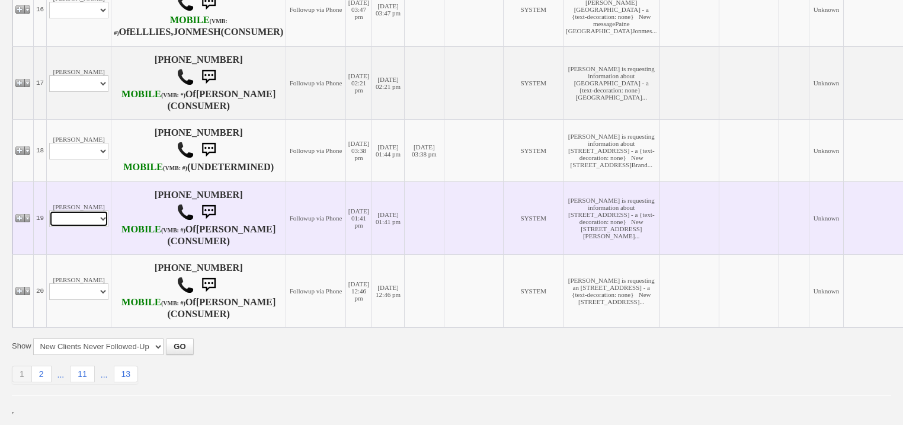
click at [85, 227] on select "Profile Edit Print Email Externally (Will Not Be Tracked In CRM) Closed Deals" at bounding box center [78, 218] width 59 height 17
select select "ChangeURL,/crm/custom/edit_client_form.php?redirect=%2Fcrm%2Fclients.php&id=167…"
click at [49, 227] on select "Profile Edit Print Email Externally (Will Not Be Tracked In CRM) Closed Deals" at bounding box center [78, 218] width 59 height 17
select select
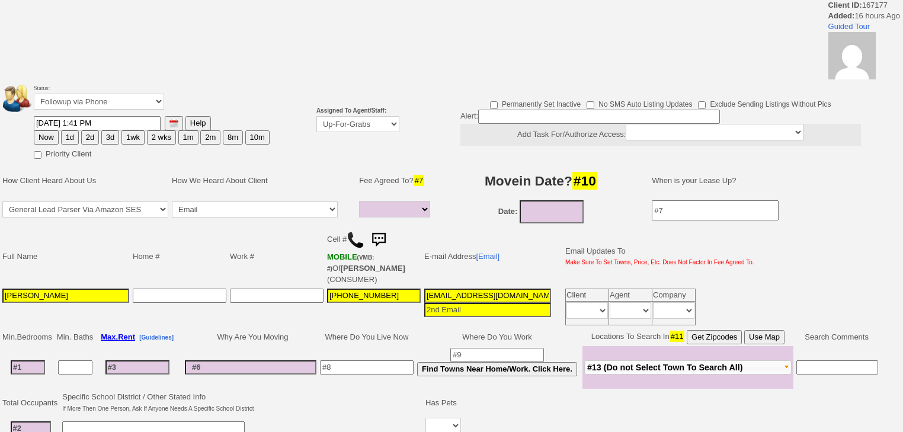
select select
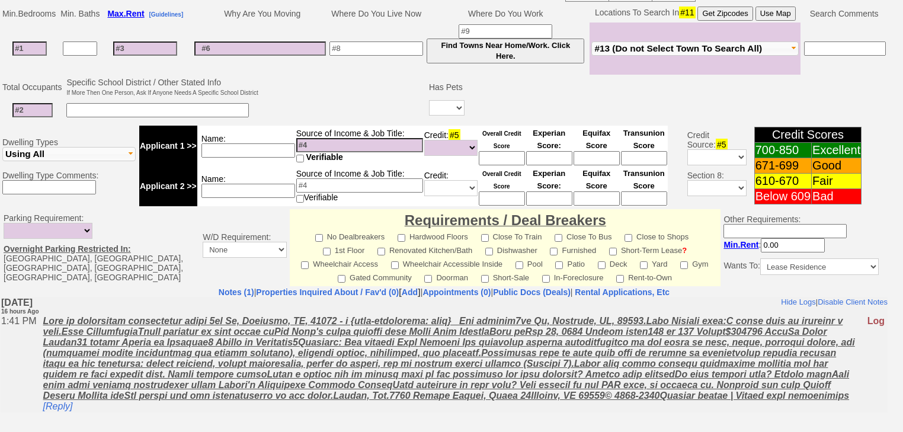
scroll to position [432, 0]
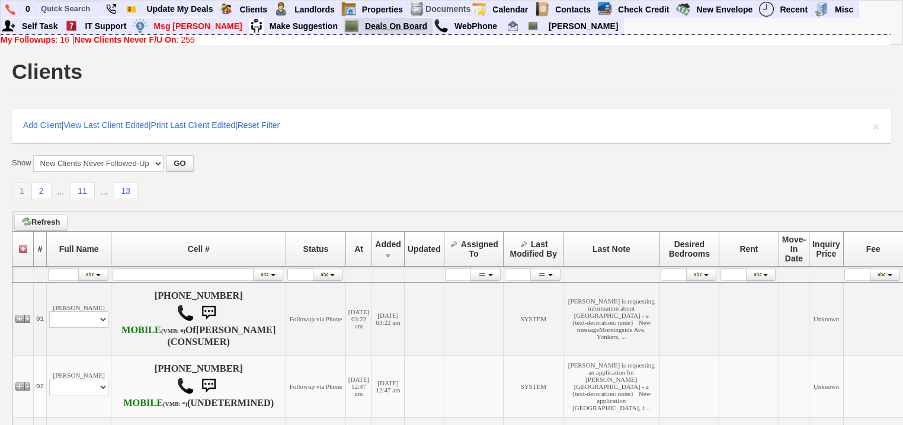
click at [362, 30] on link "Deals On Board" at bounding box center [396, 25] width 72 height 15
